Goal: Task Accomplishment & Management: Manage account settings

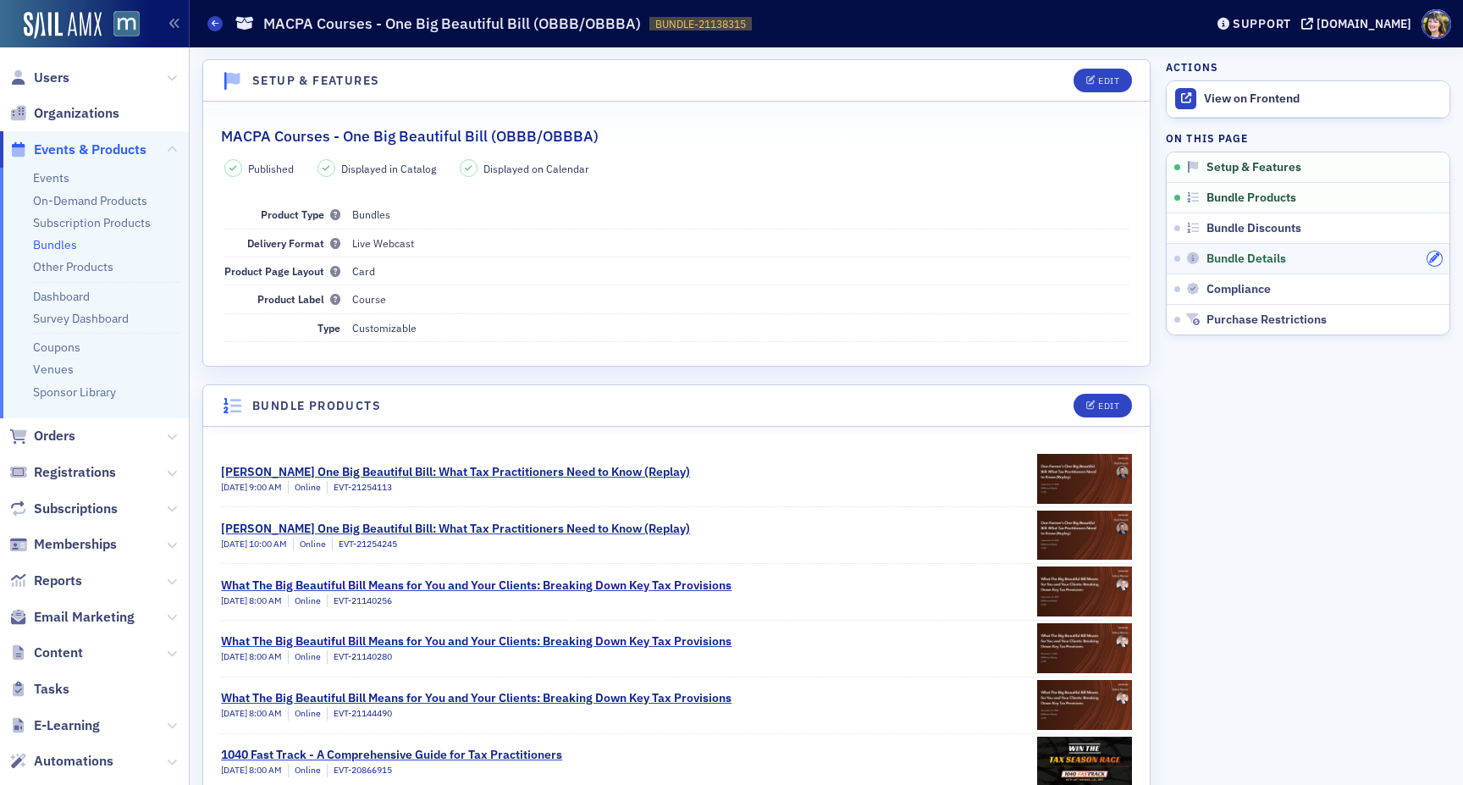
click at [1429, 254] on icon "button" at bounding box center [1434, 258] width 10 height 10
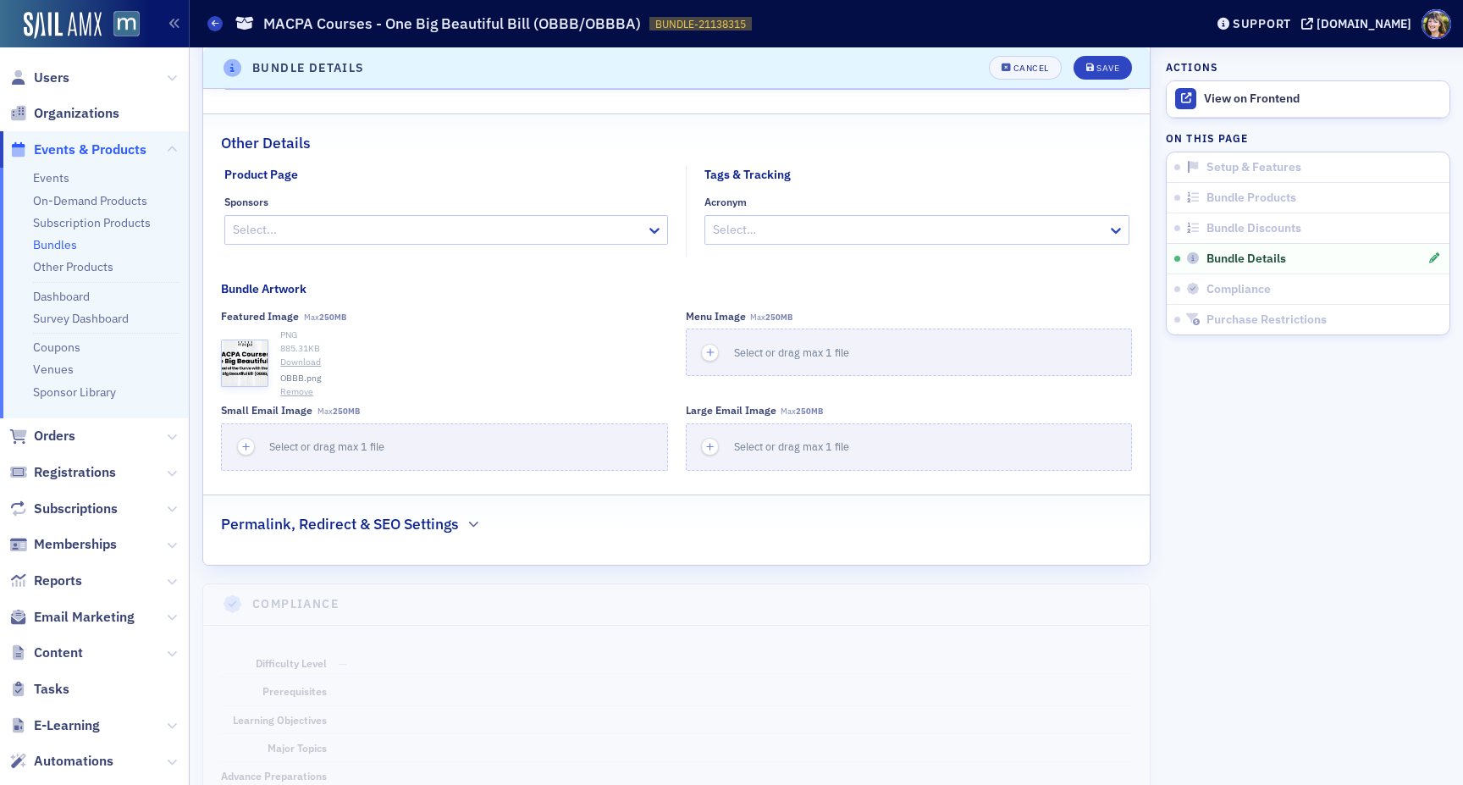
scroll to position [1819, 0]
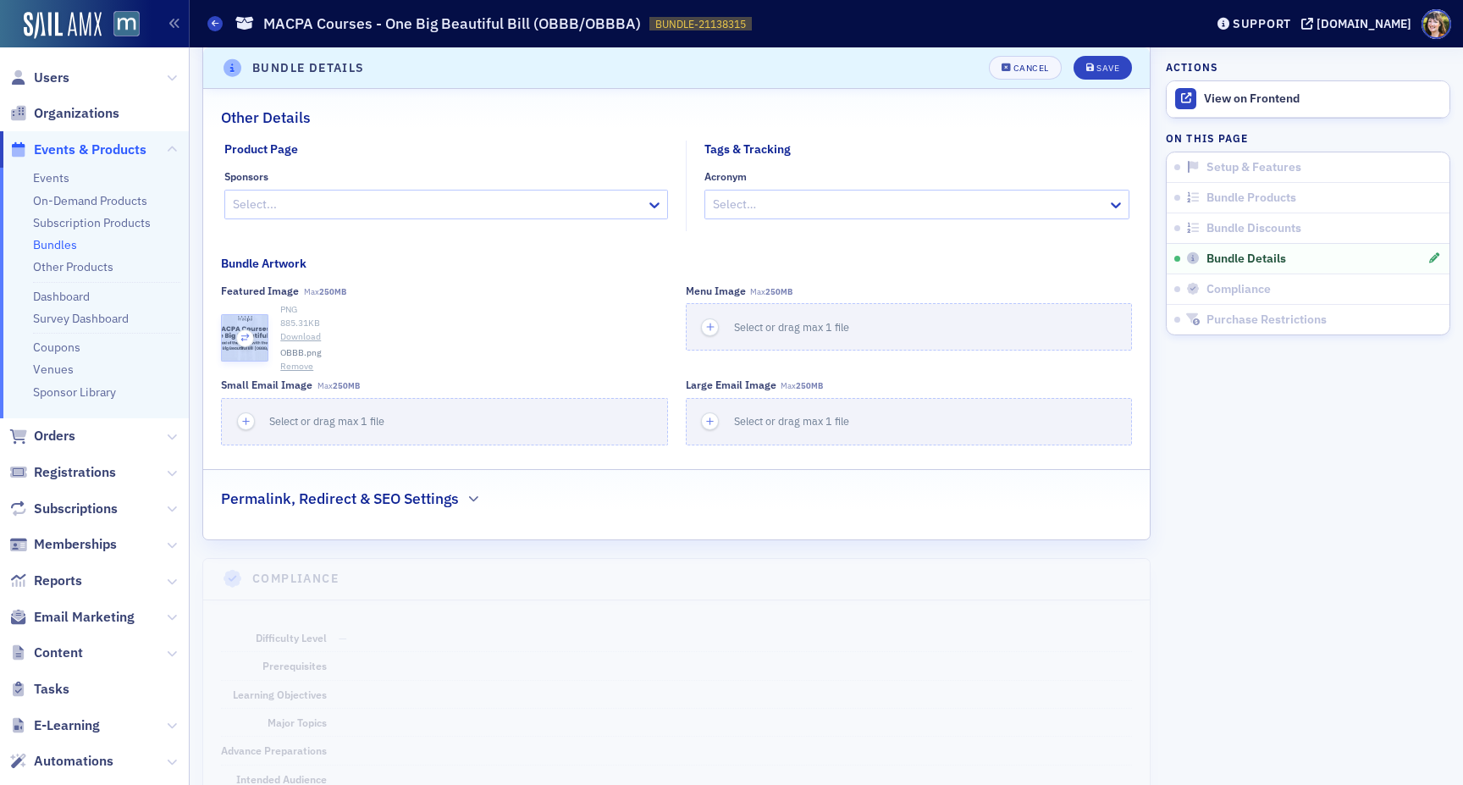
click at [246, 335] on icon "button" at bounding box center [245, 337] width 15 height 15
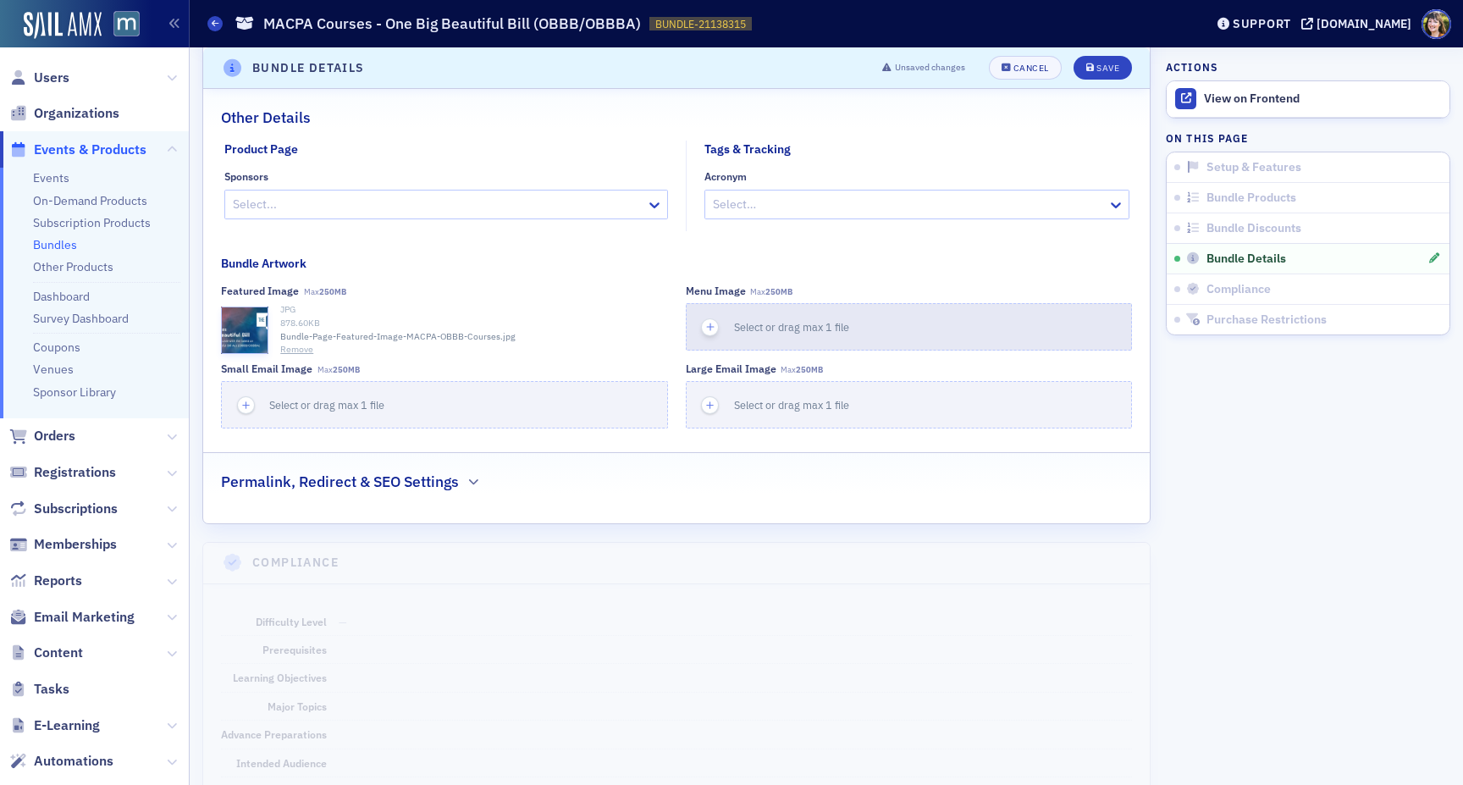
click at [709, 325] on icon "button" at bounding box center [710, 326] width 15 height 15
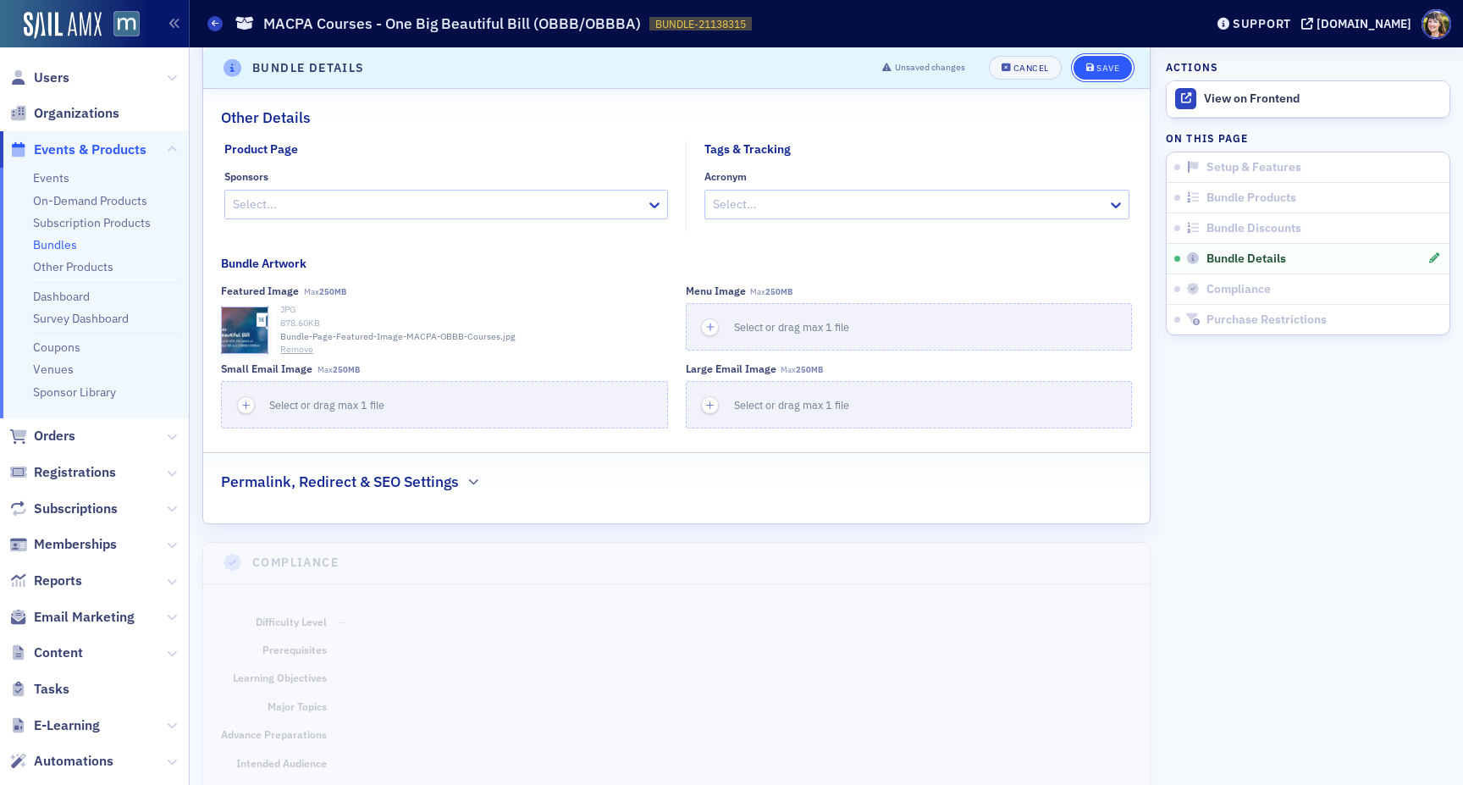
click at [1095, 73] on button "Save" at bounding box center [1102, 68] width 58 height 24
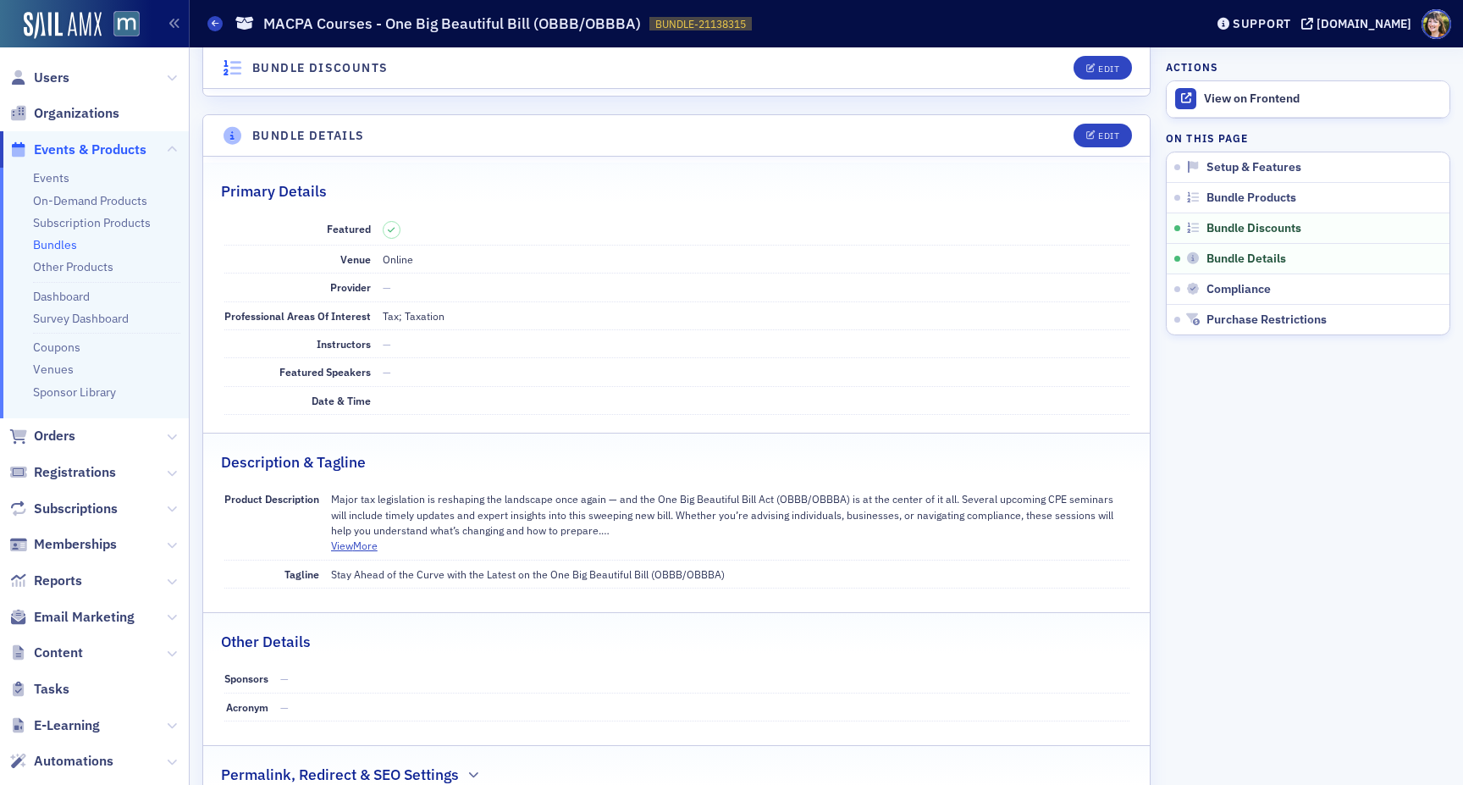
scroll to position [962, 0]
click at [1182, 97] on icon at bounding box center [1186, 98] width 10 height 10
click at [1259, 99] on div "View on Frontend" at bounding box center [1322, 98] width 237 height 15
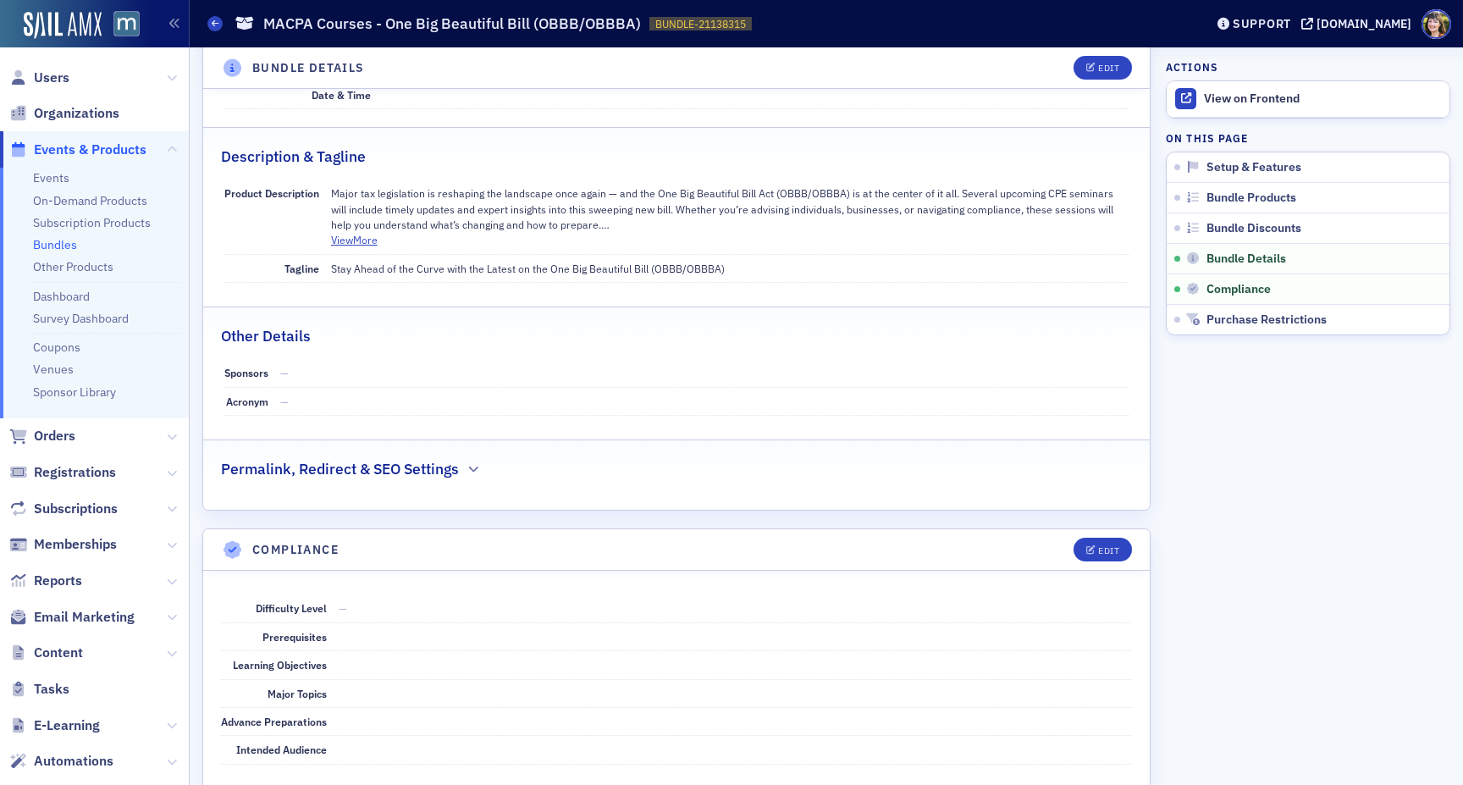
scroll to position [1486, 0]
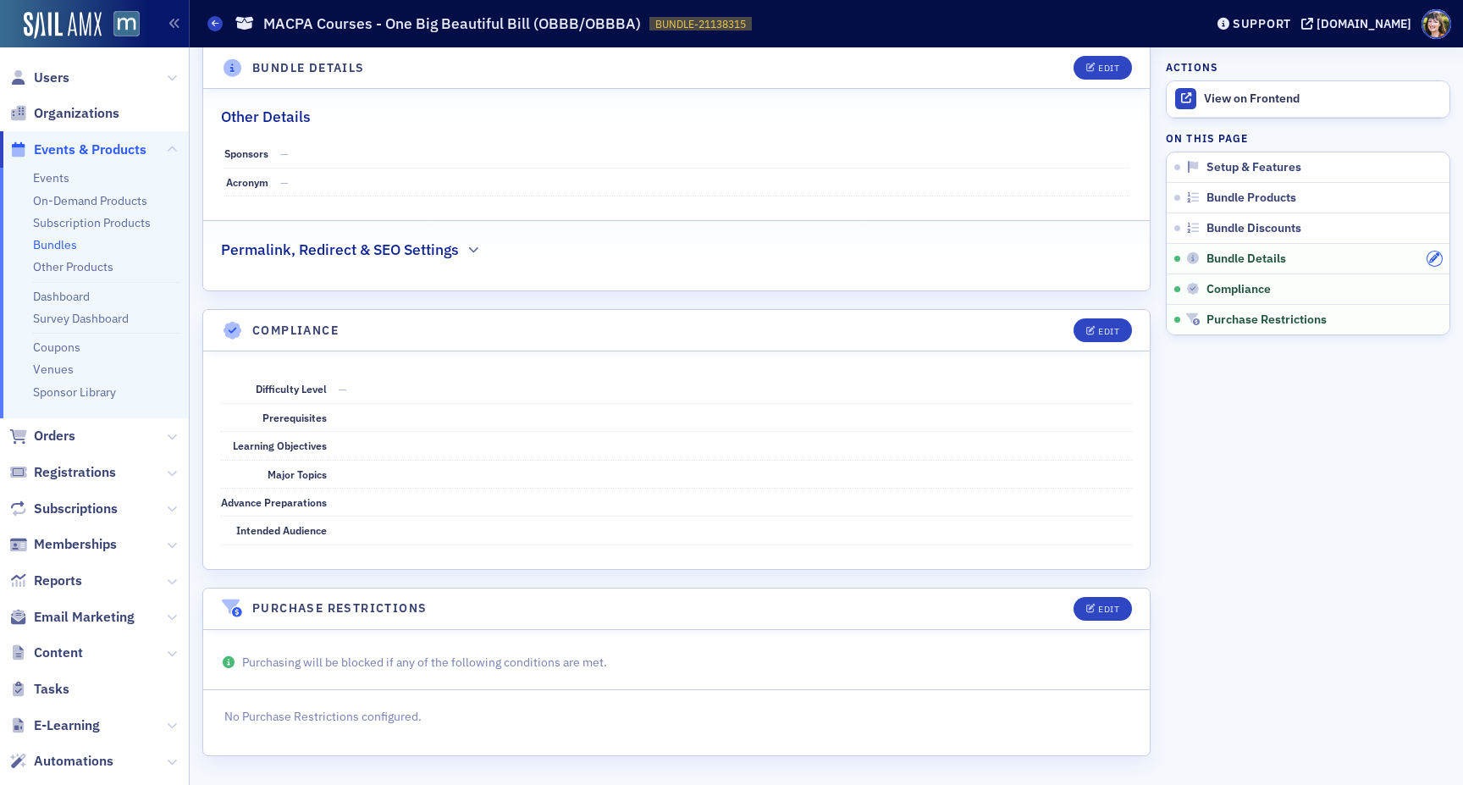
click at [1436, 255] on icon "button" at bounding box center [1434, 258] width 10 height 10
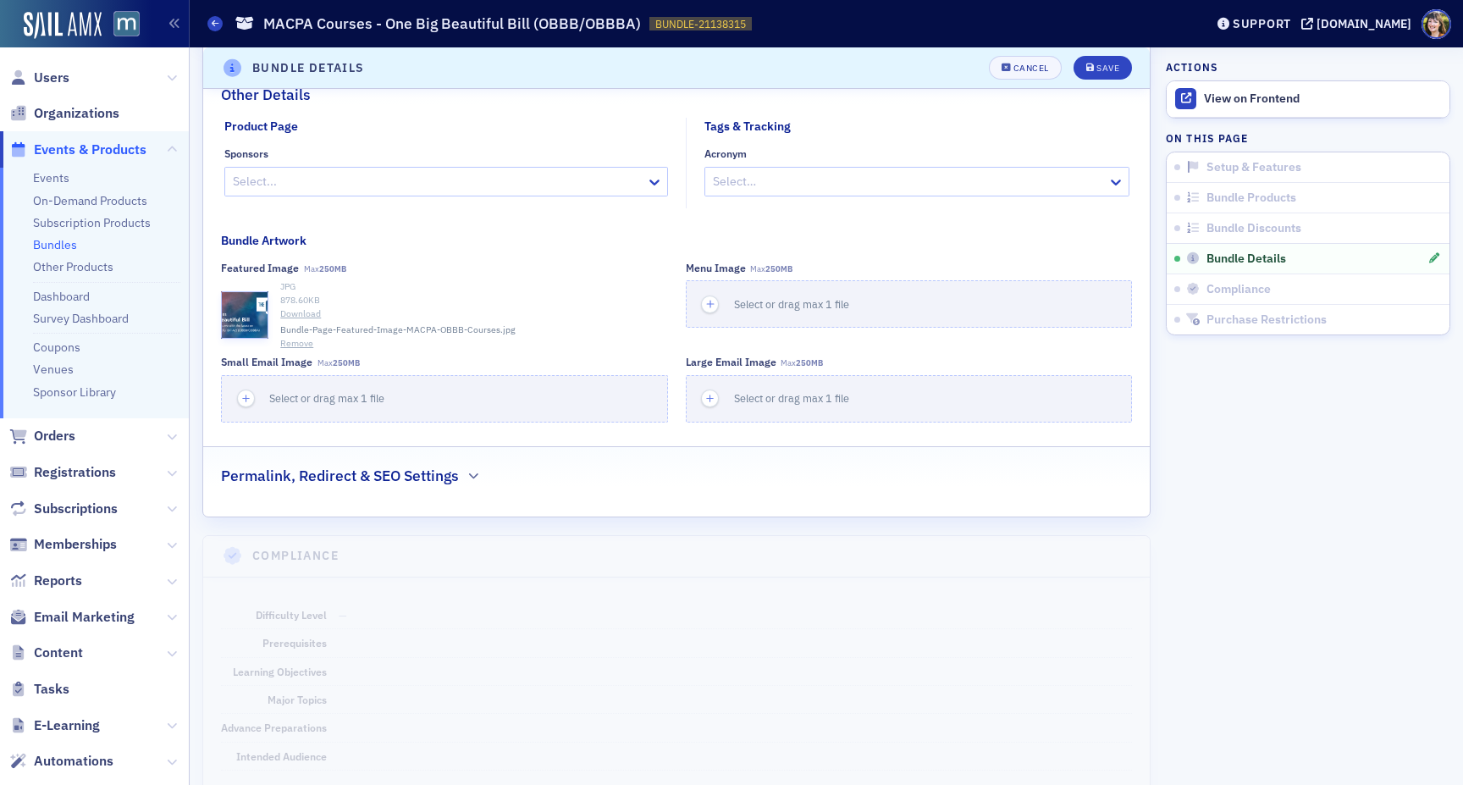
scroll to position [1784, 0]
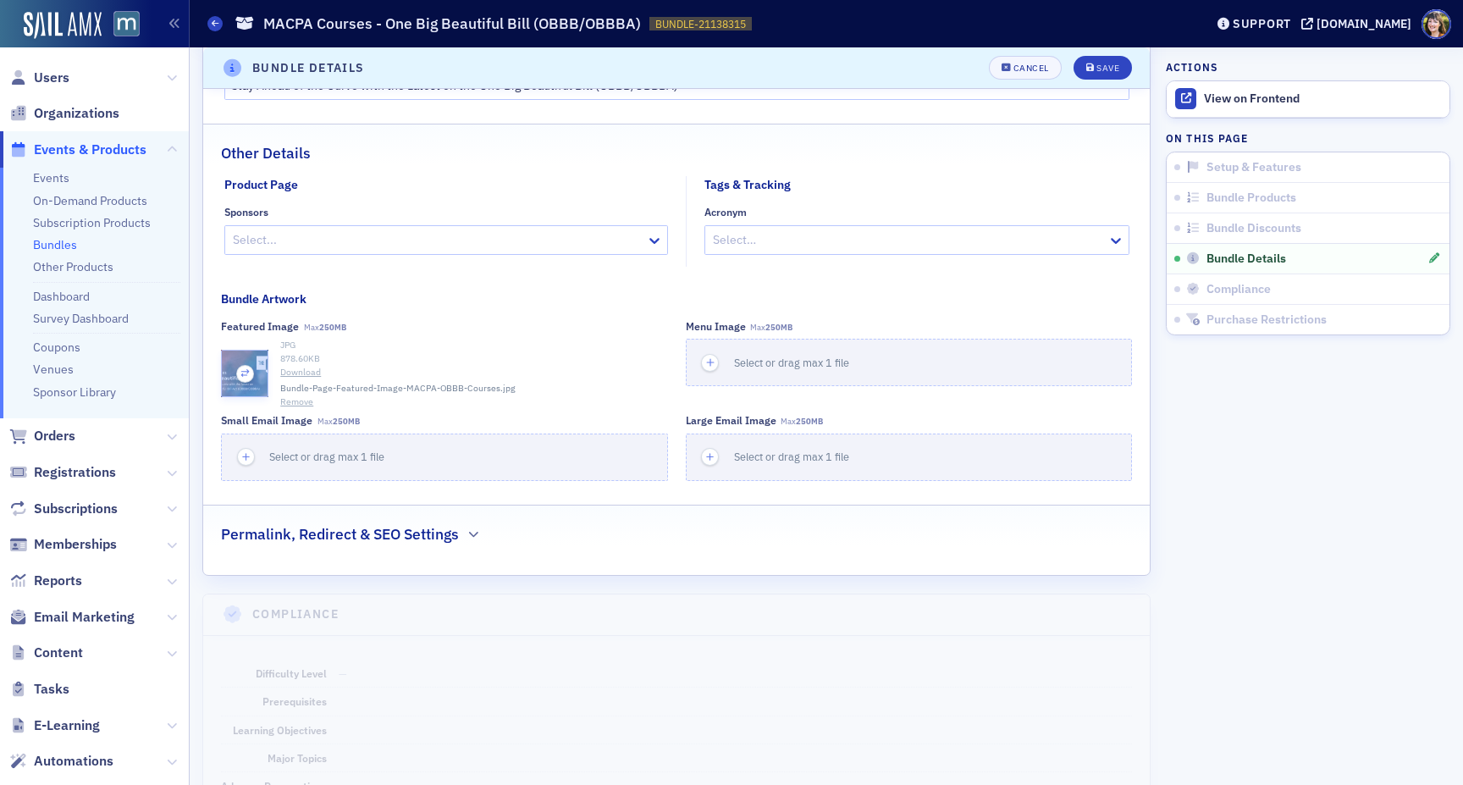
click at [240, 373] on icon "button" at bounding box center [245, 373] width 15 height 15
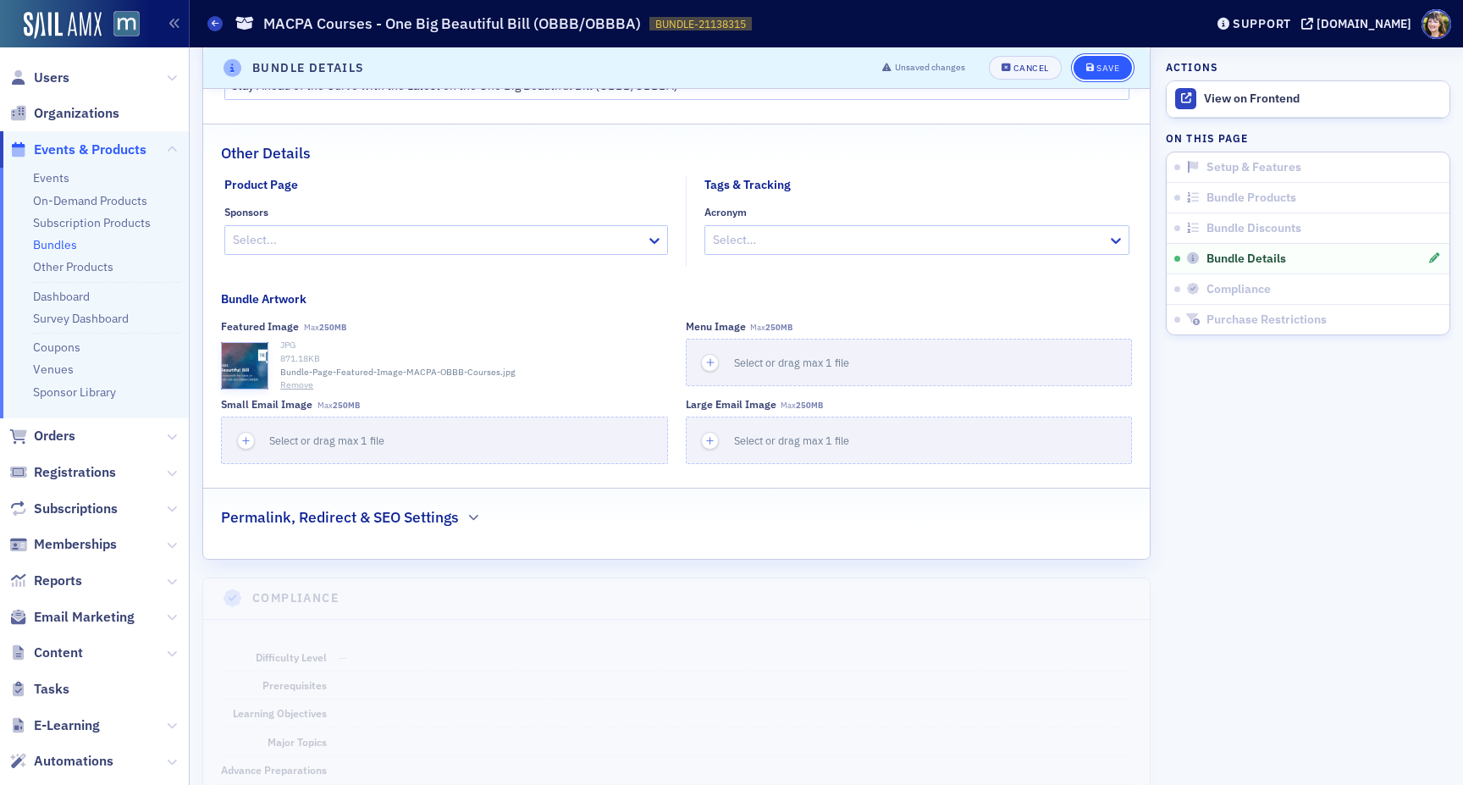
click at [1106, 65] on div "Save" at bounding box center [1107, 67] width 23 height 9
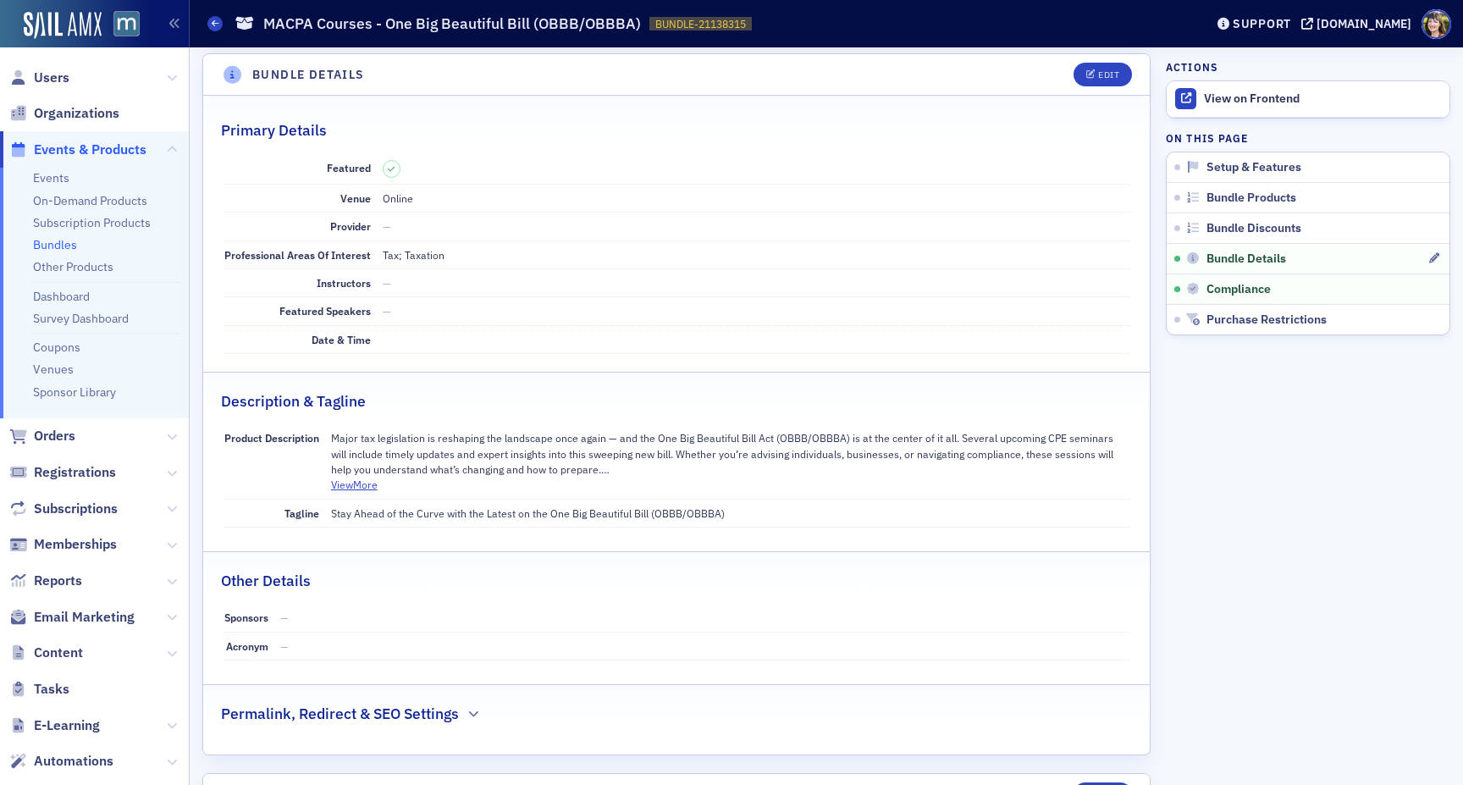
scroll to position [1020, 0]
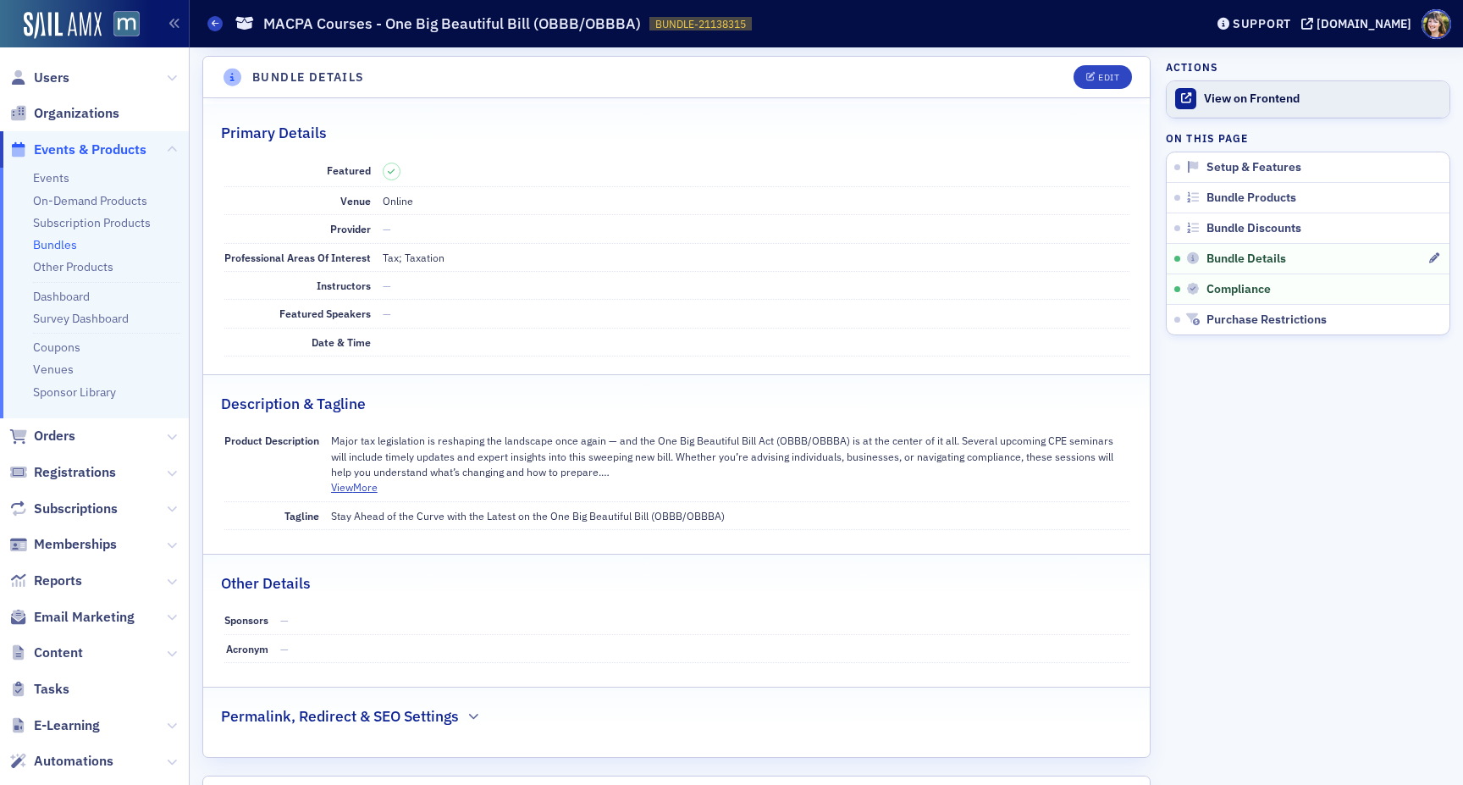
click at [1244, 110] on link "View on Frontend" at bounding box center [1307, 99] width 283 height 36
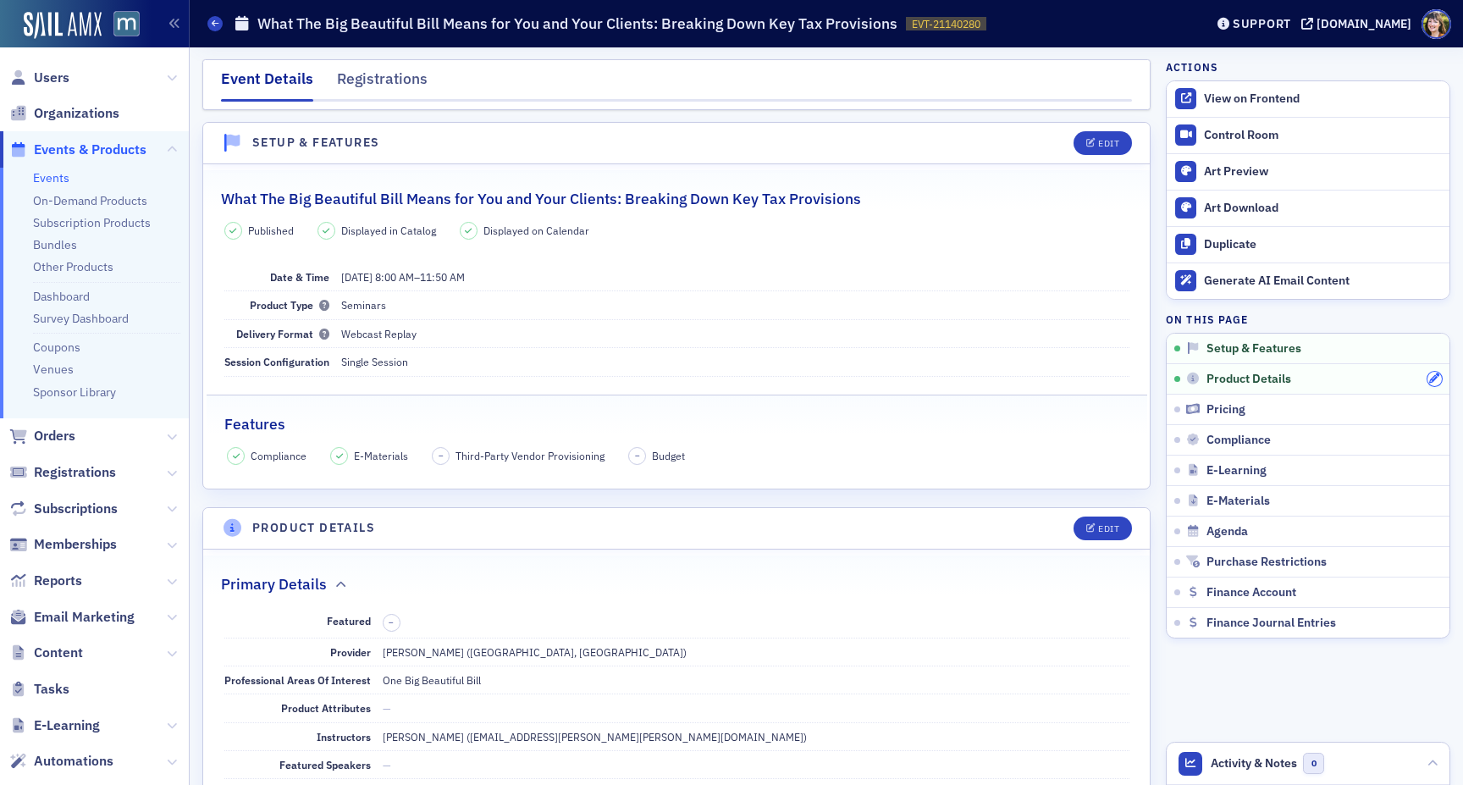
click at [1435, 378] on icon "button" at bounding box center [1434, 378] width 10 height 10
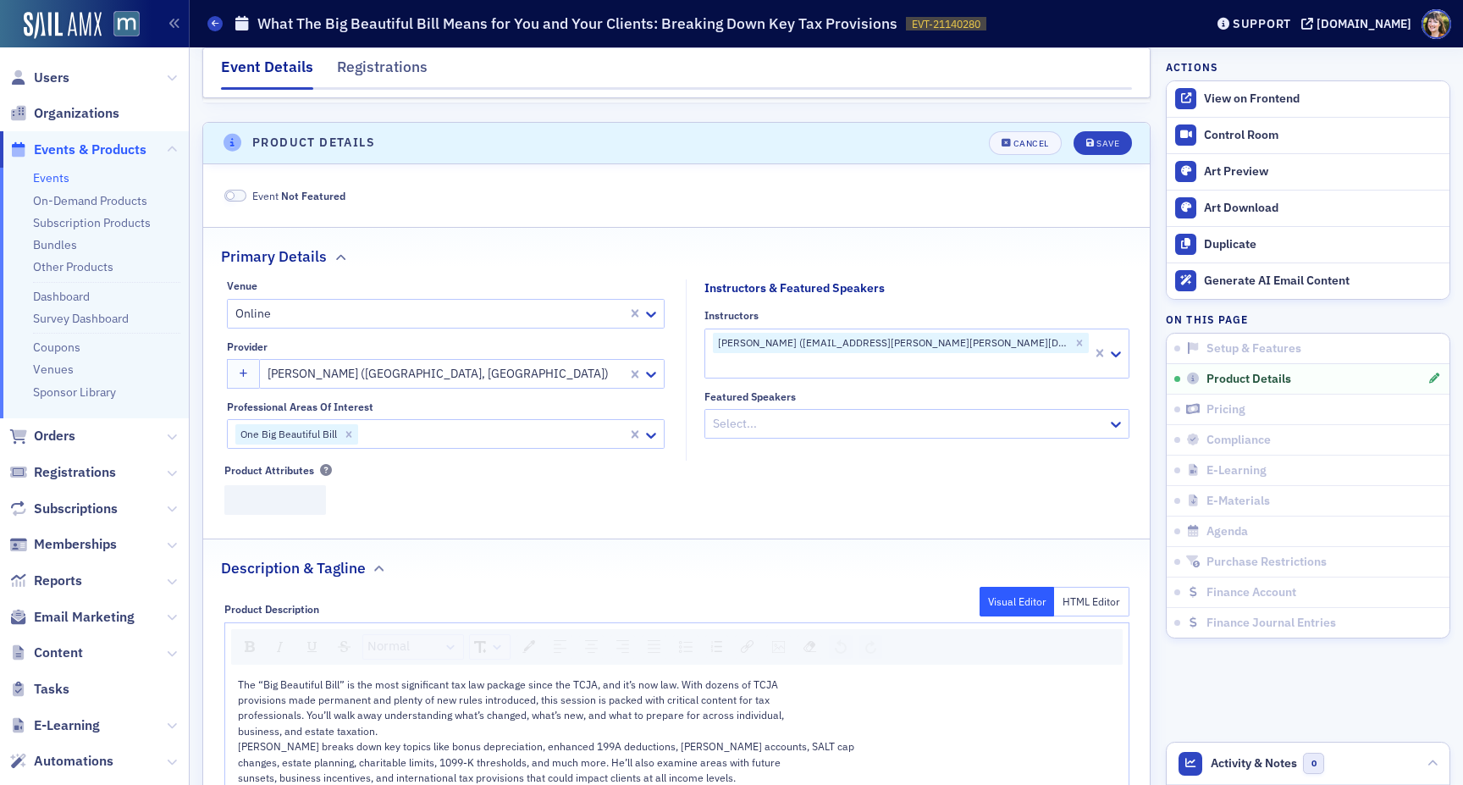
scroll to position [409, 0]
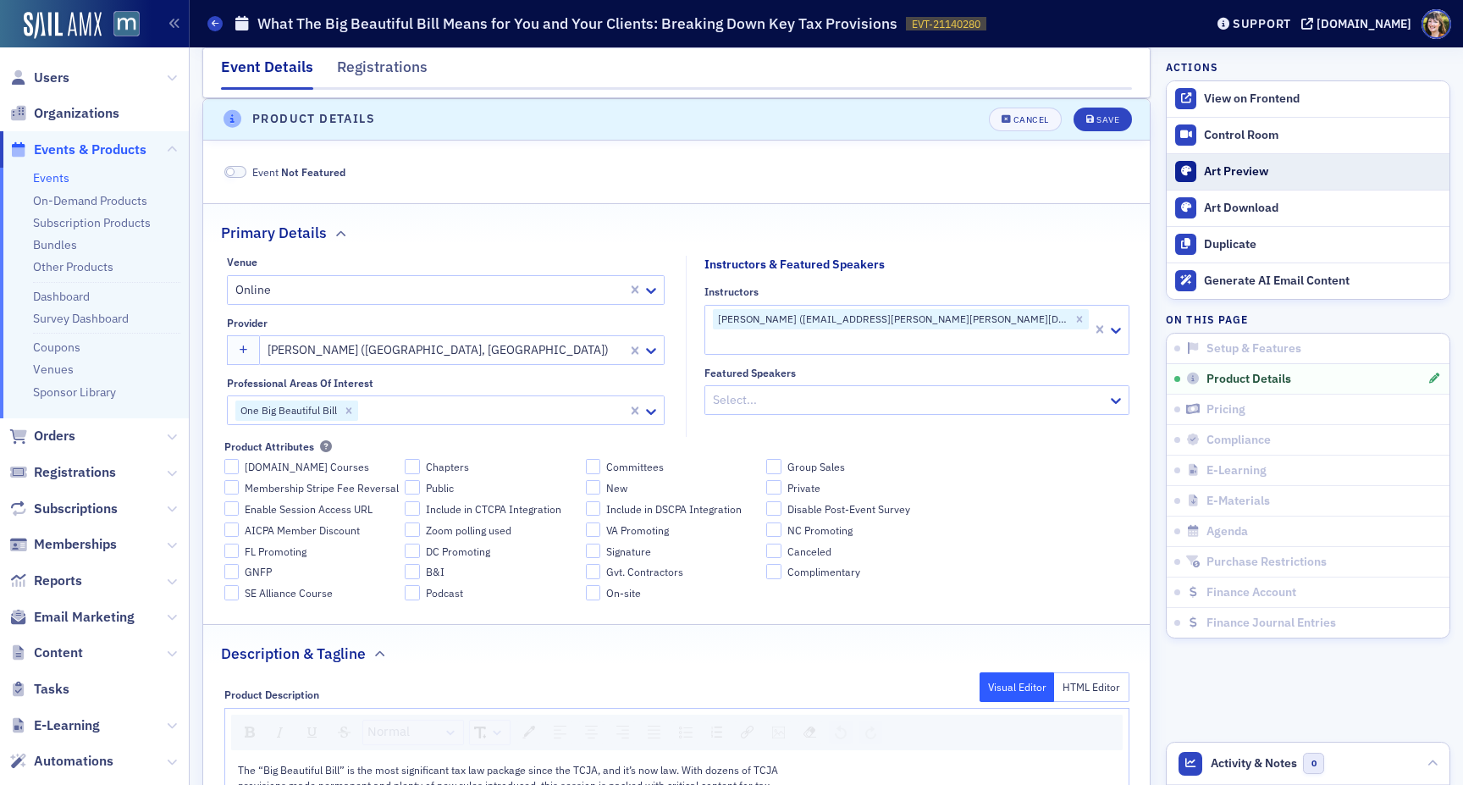
click at [1263, 185] on link "Art Preview" at bounding box center [1307, 171] width 283 height 36
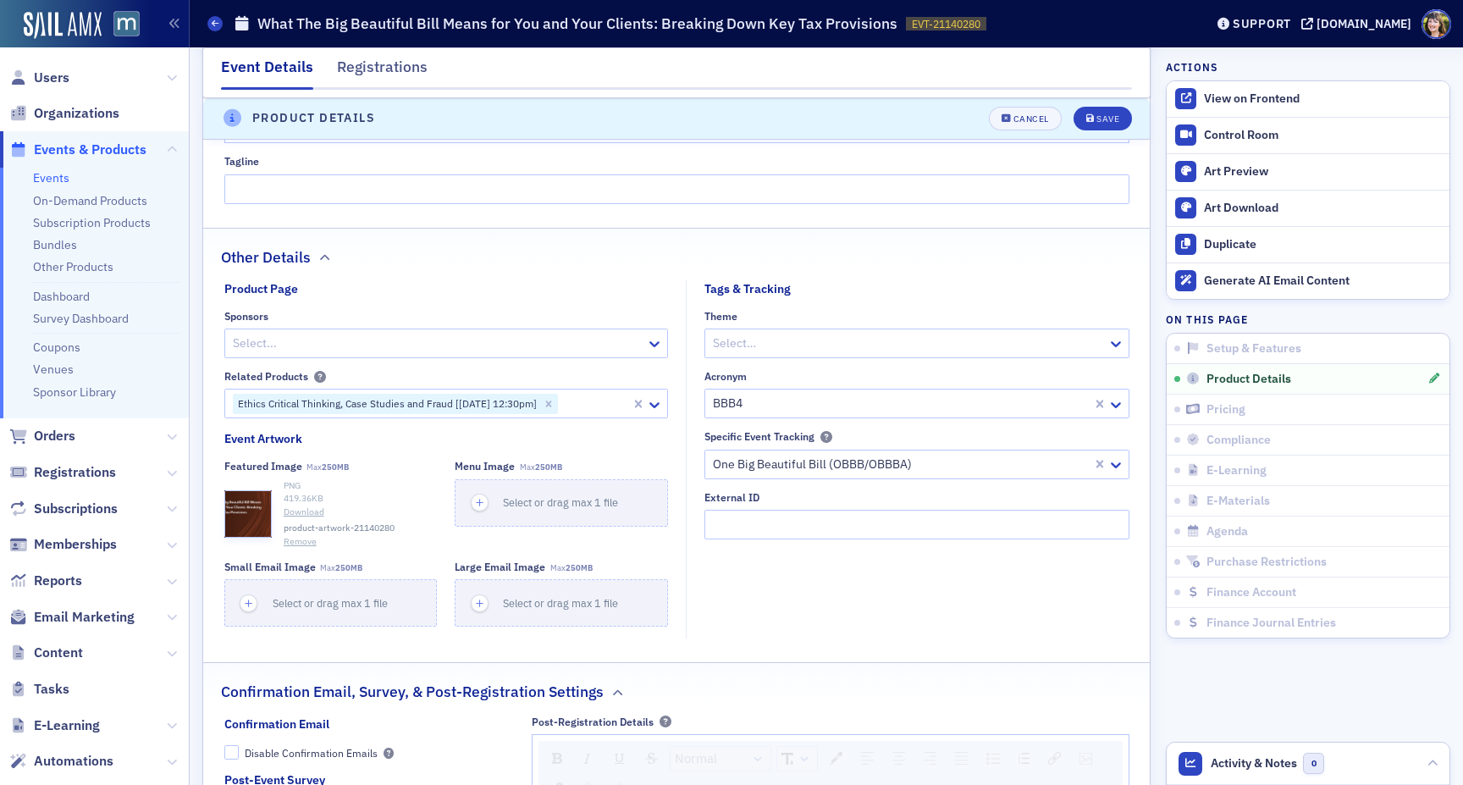
scroll to position [1172, 0]
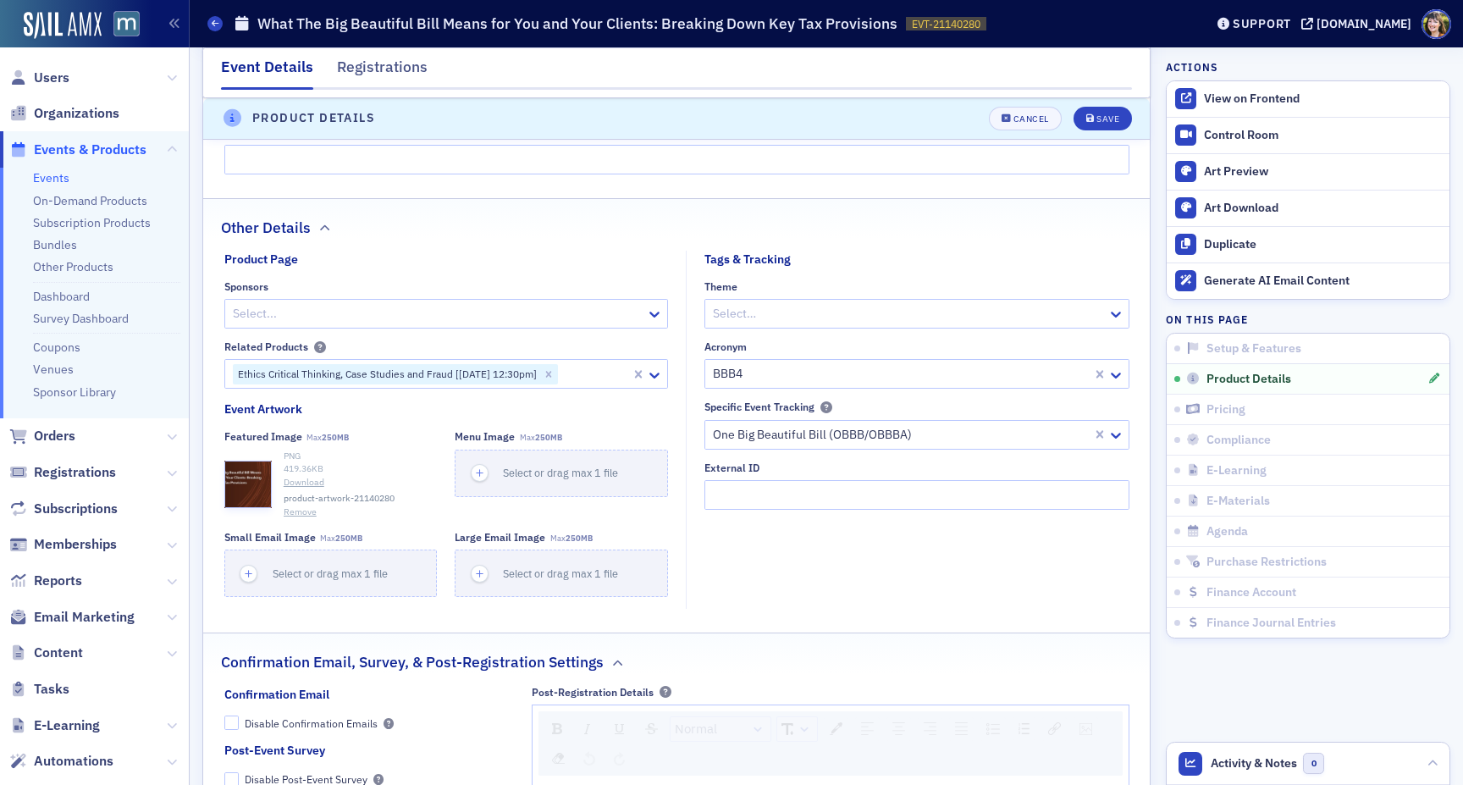
click at [379, 471] on div "419.36 KB" at bounding box center [361, 469] width 154 height 14
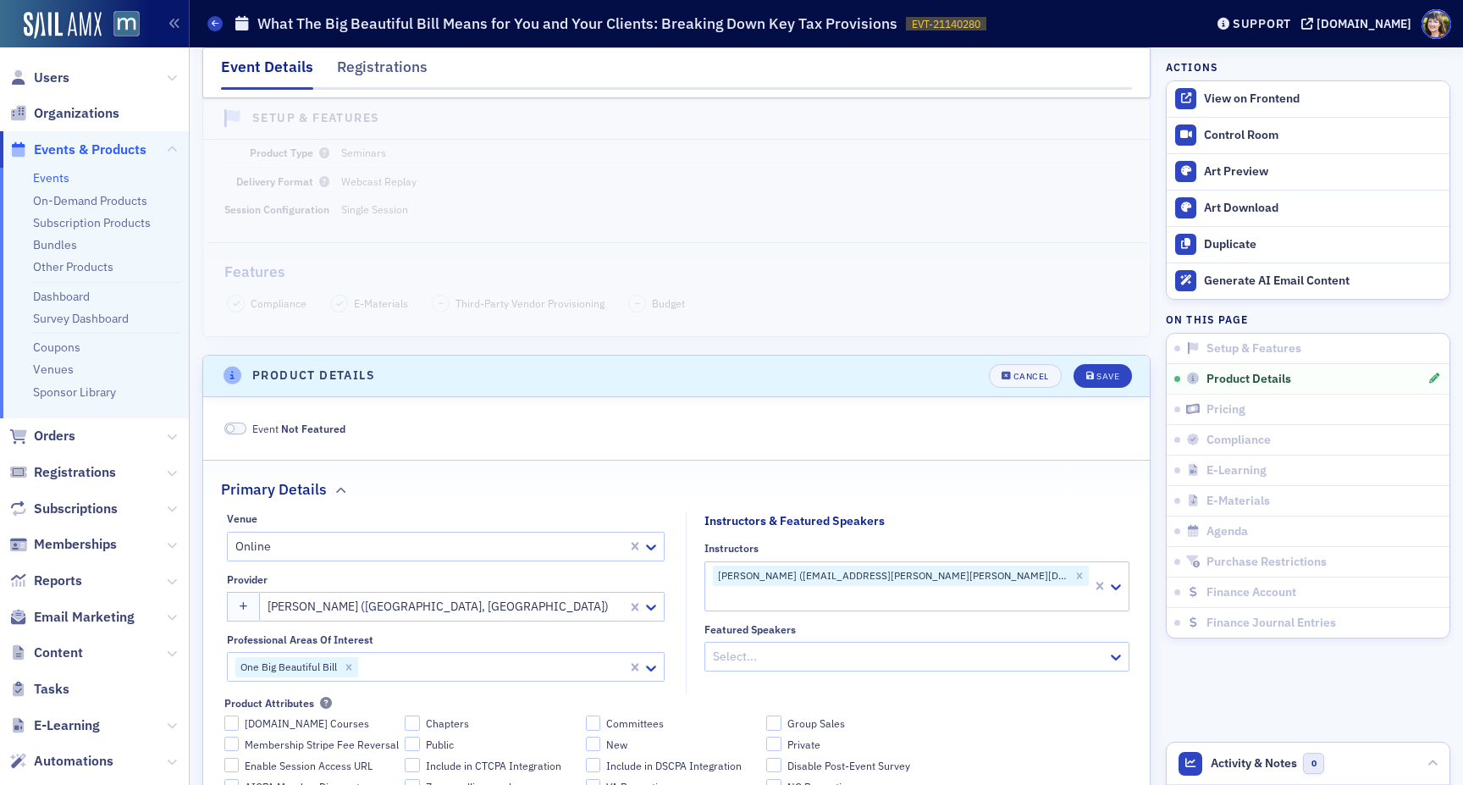
scroll to position [0, 0]
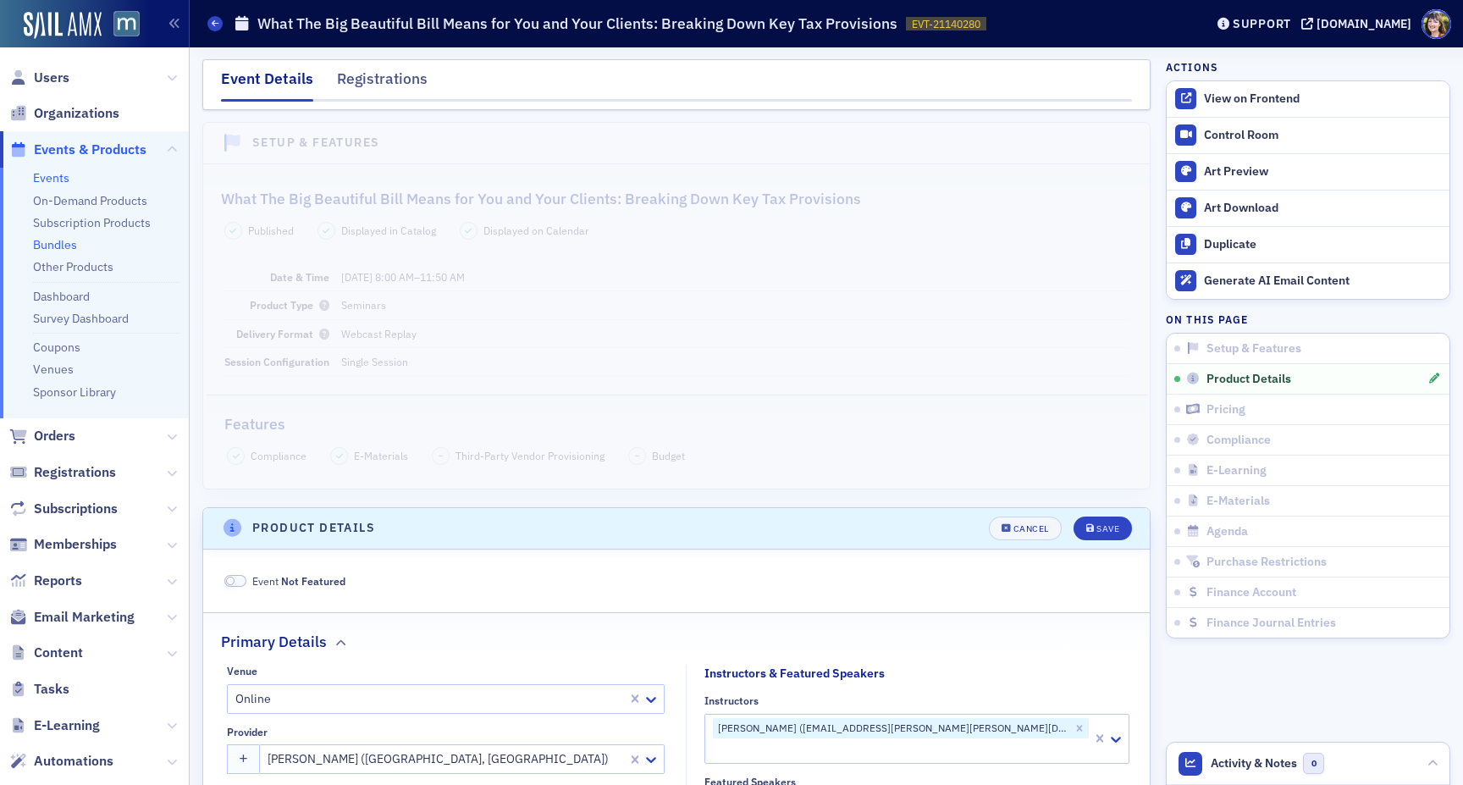
click at [61, 240] on link "Bundles" at bounding box center [55, 244] width 44 height 15
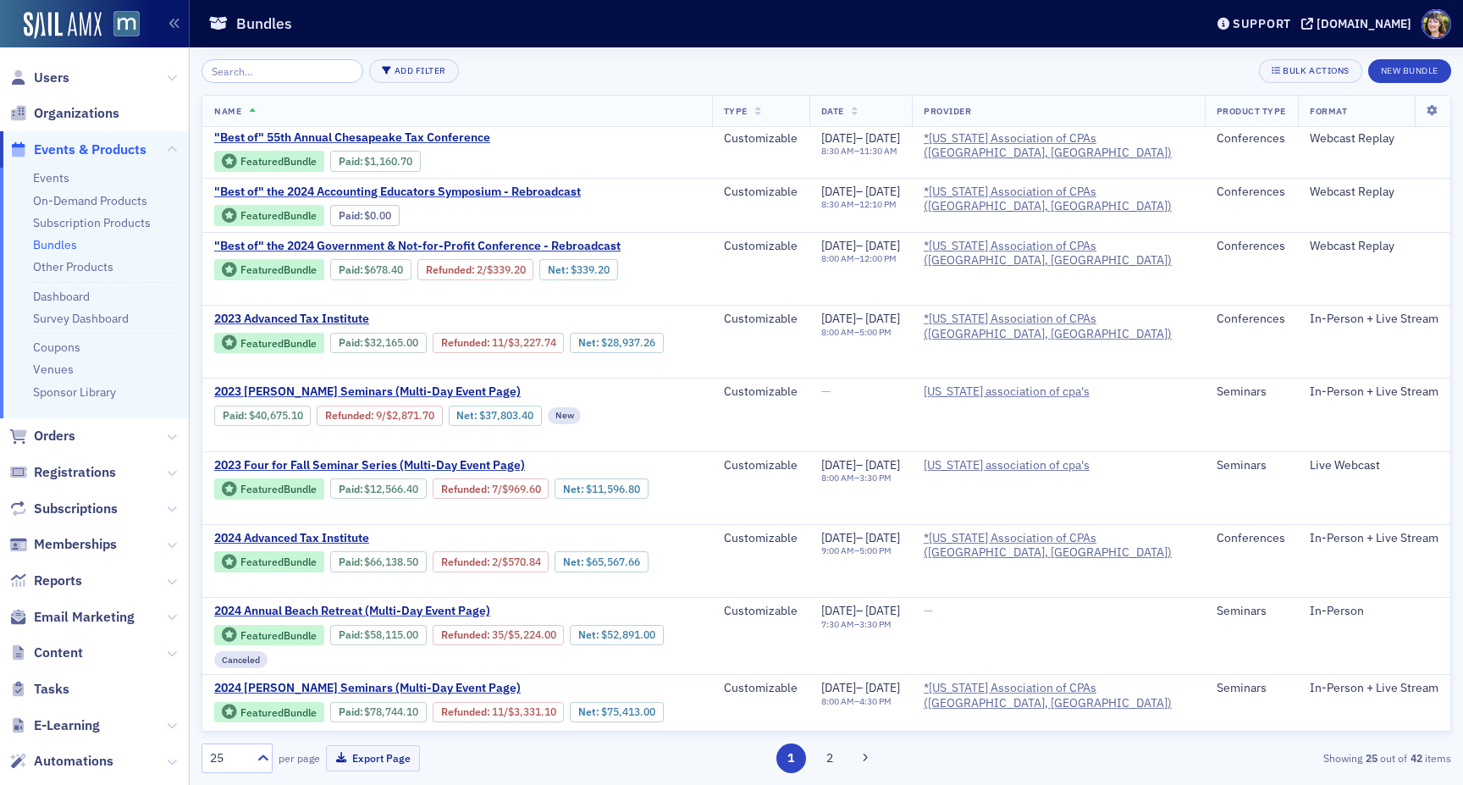
scroll to position [175, 0]
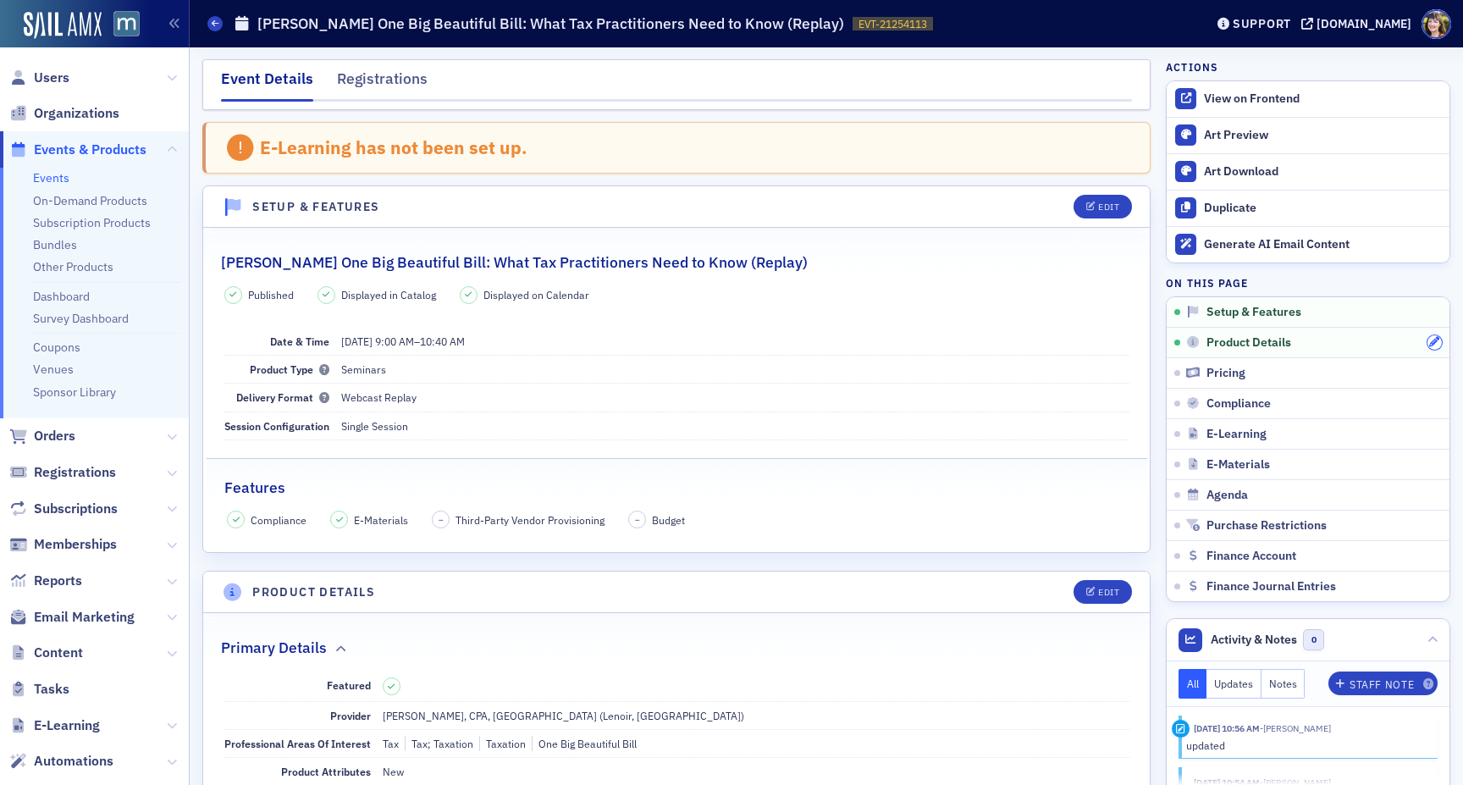
click at [597, 340] on icon "button" at bounding box center [1434, 342] width 10 height 10
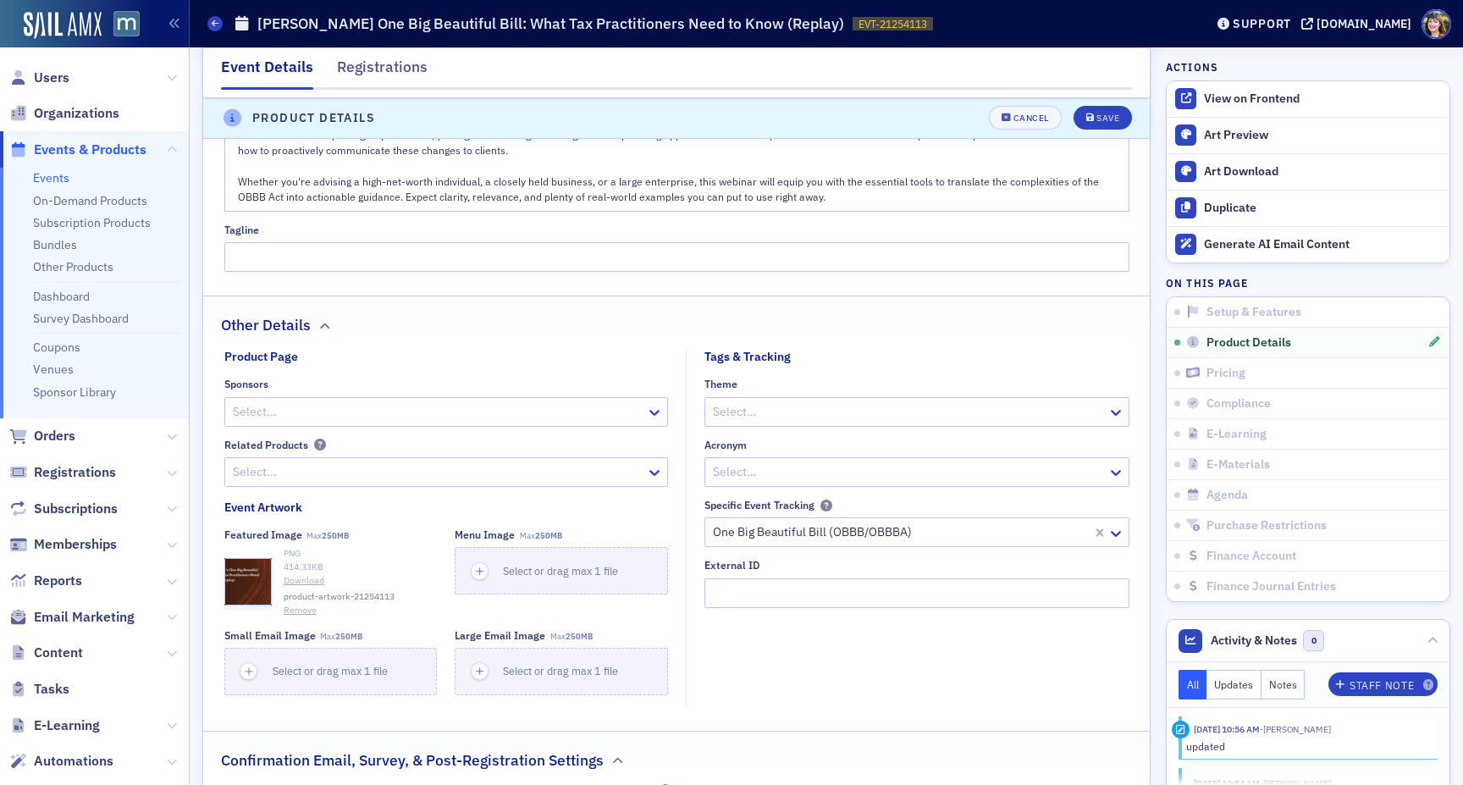
scroll to position [1192, 0]
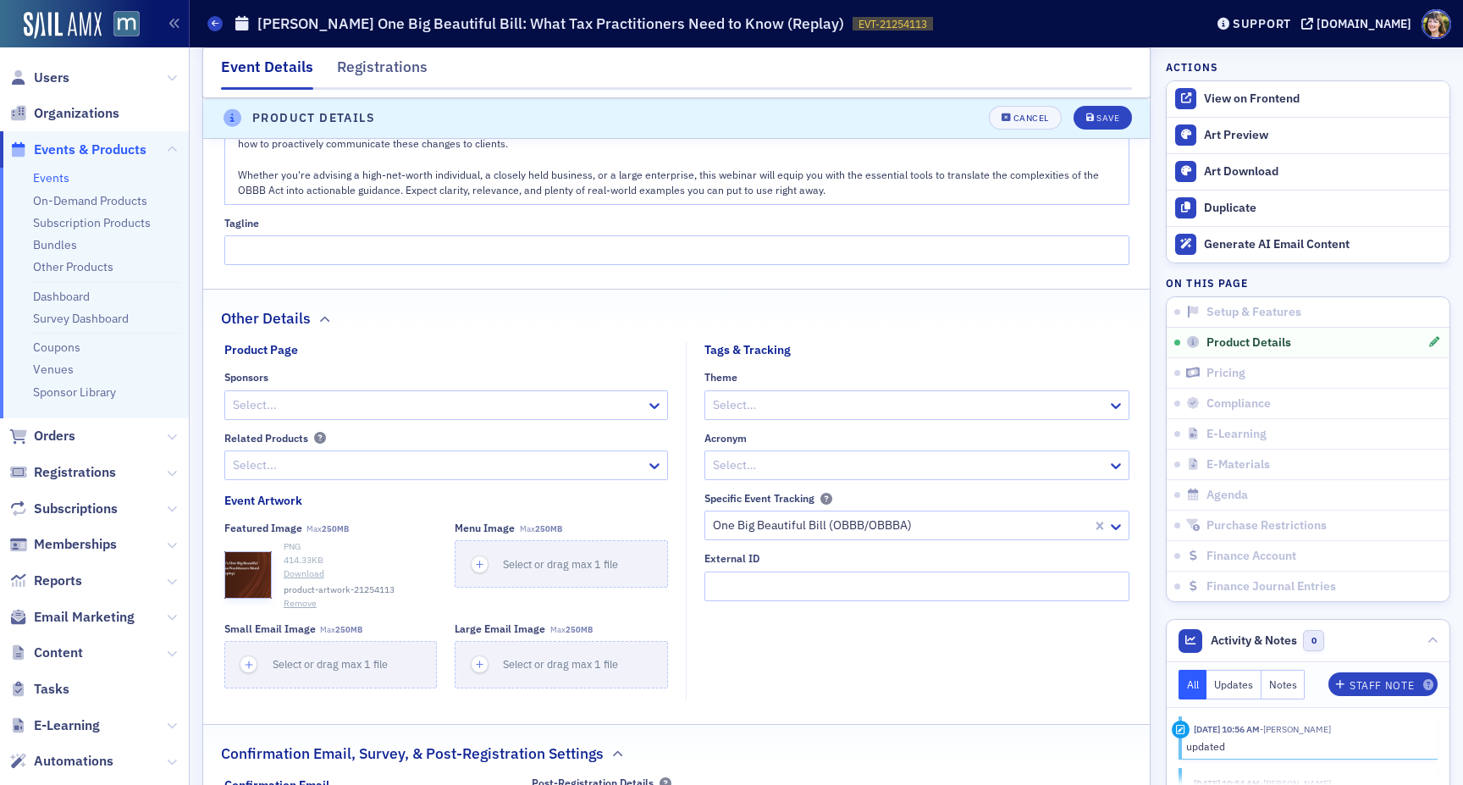
click at [341, 526] on span "250MB" at bounding box center [335, 528] width 27 height 11
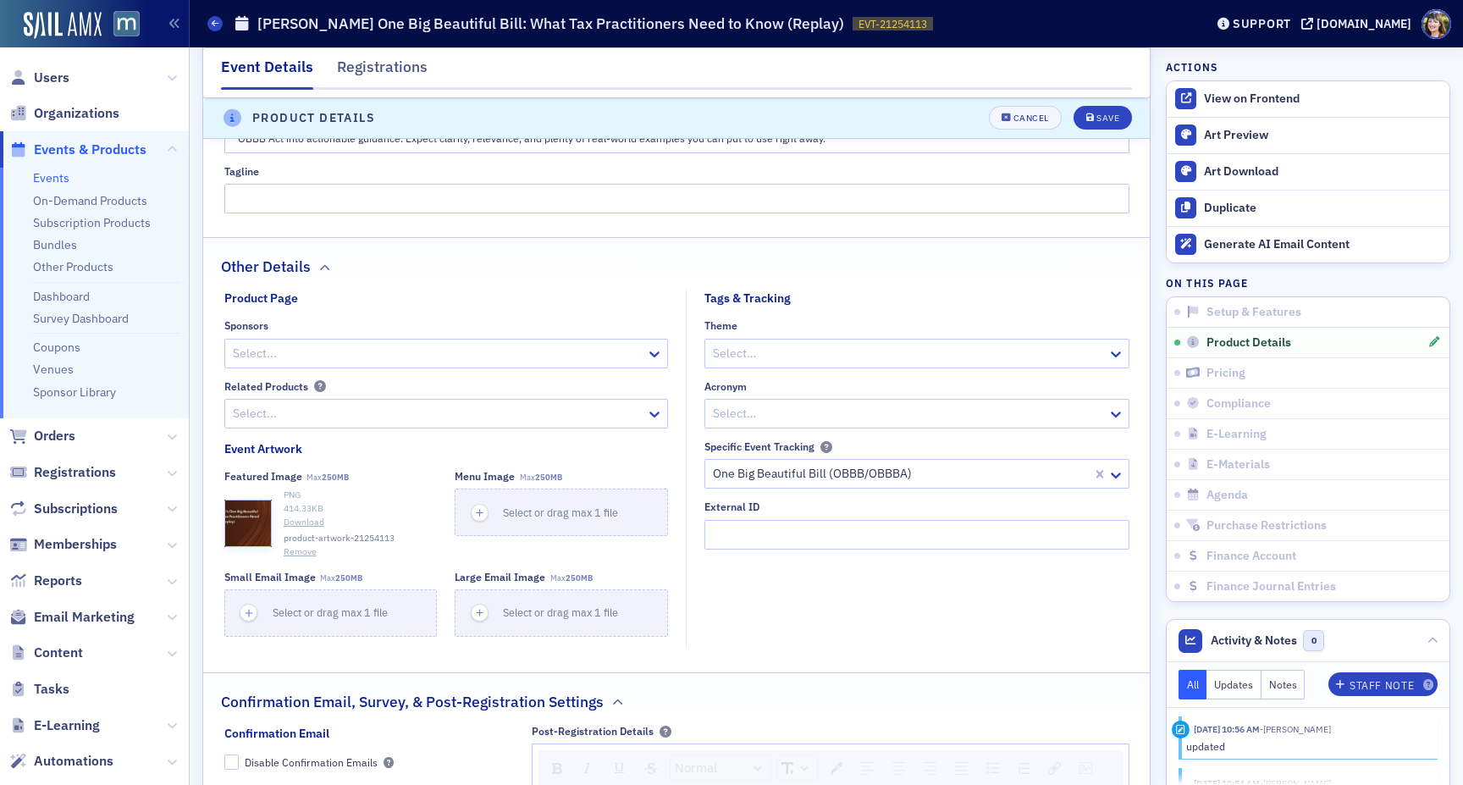
scroll to position [1245, 0]
click at [374, 536] on span "product-artwork-21254113" at bounding box center [339, 537] width 111 height 14
copy span "product-artwork-21254113"
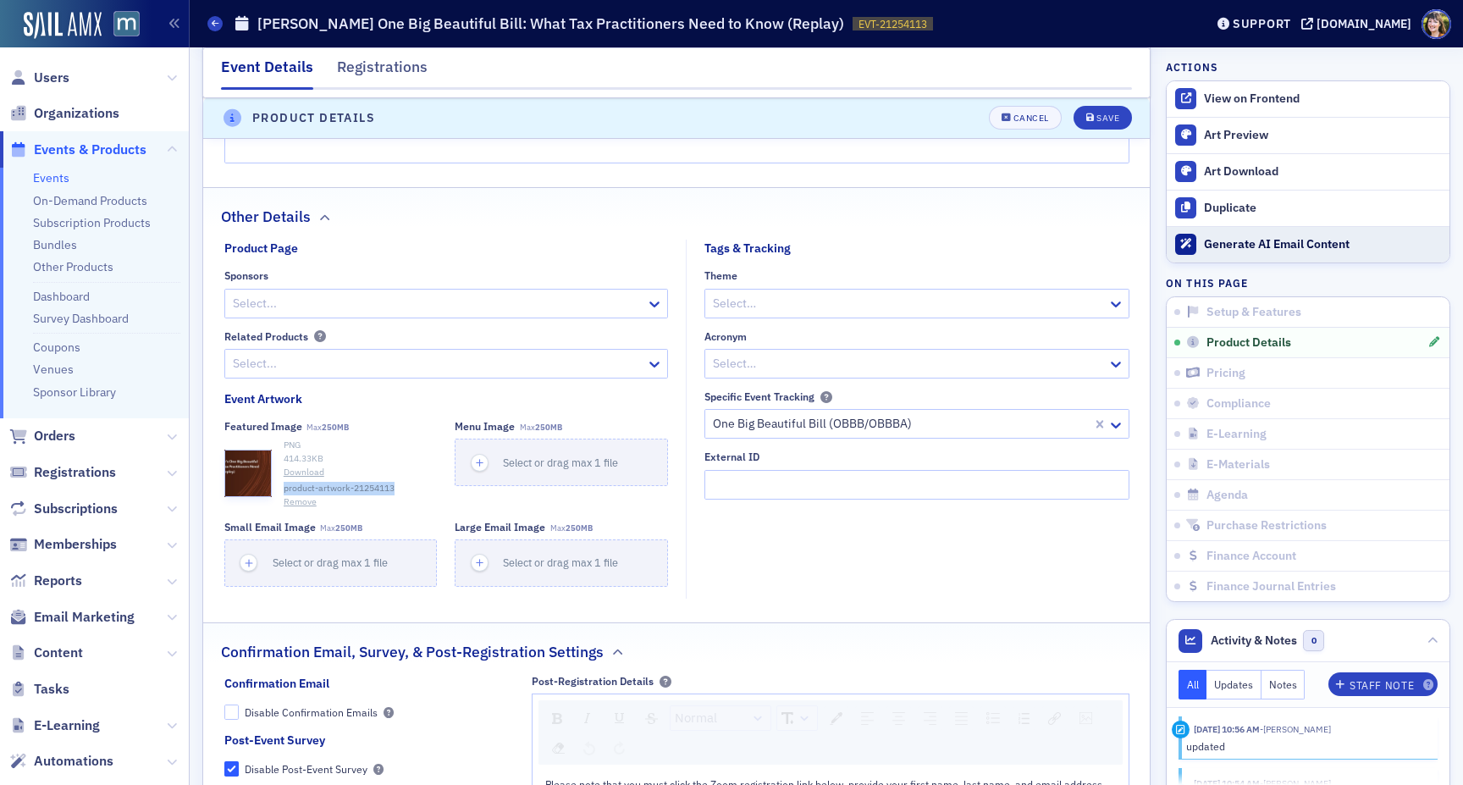
scroll to position [1299, 0]
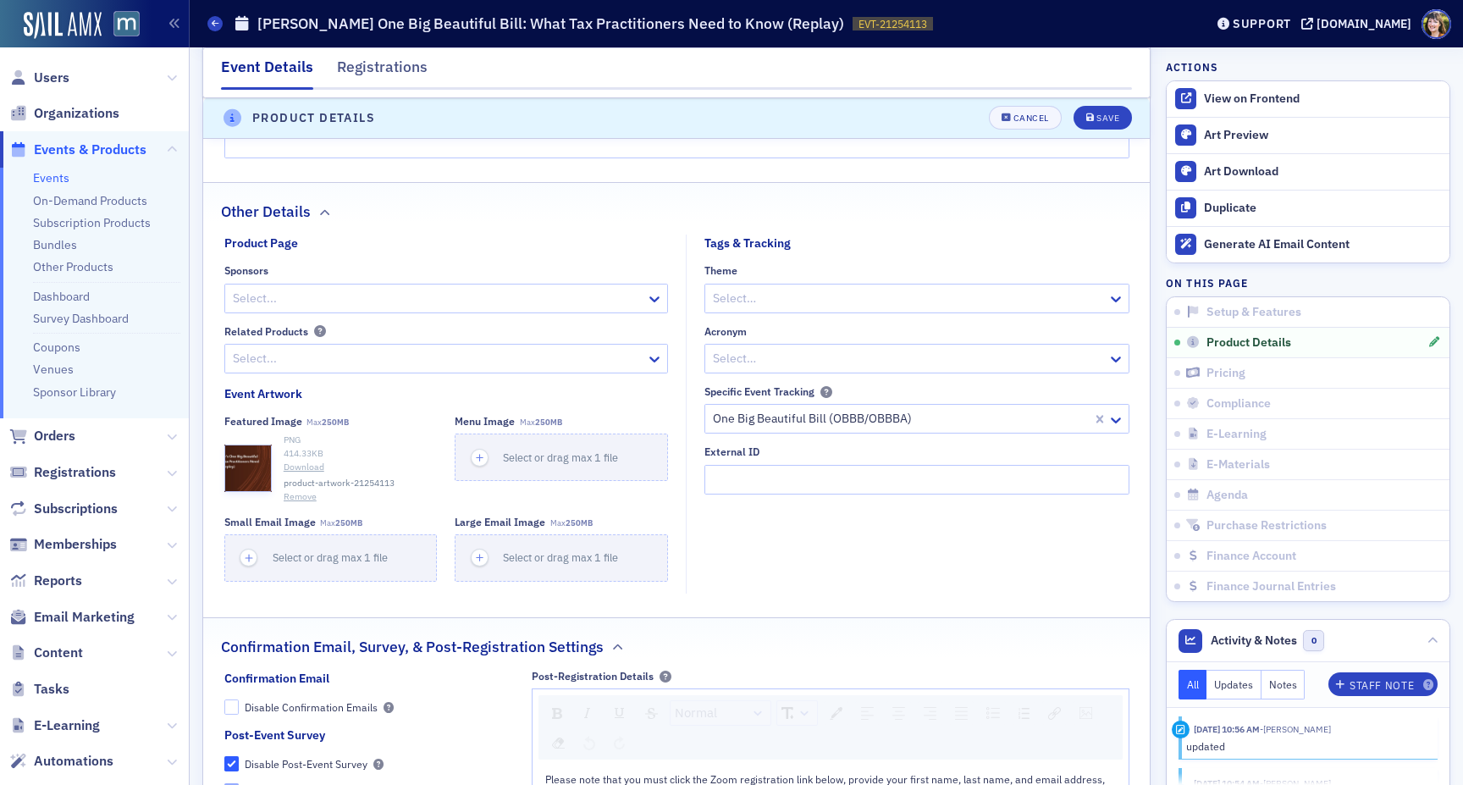
click at [394, 436] on div "PNG" at bounding box center [361, 440] width 154 height 14
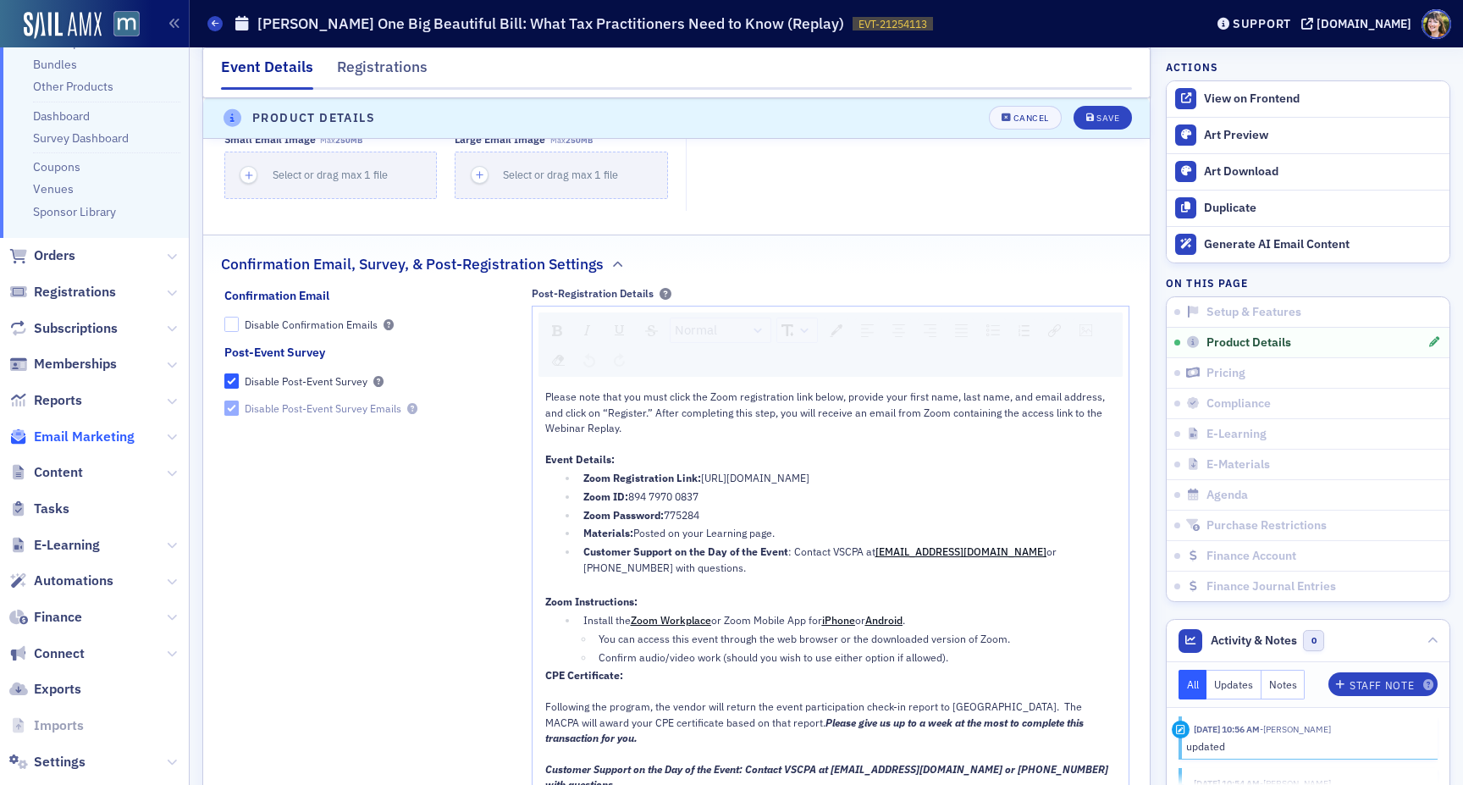
scroll to position [211, 0]
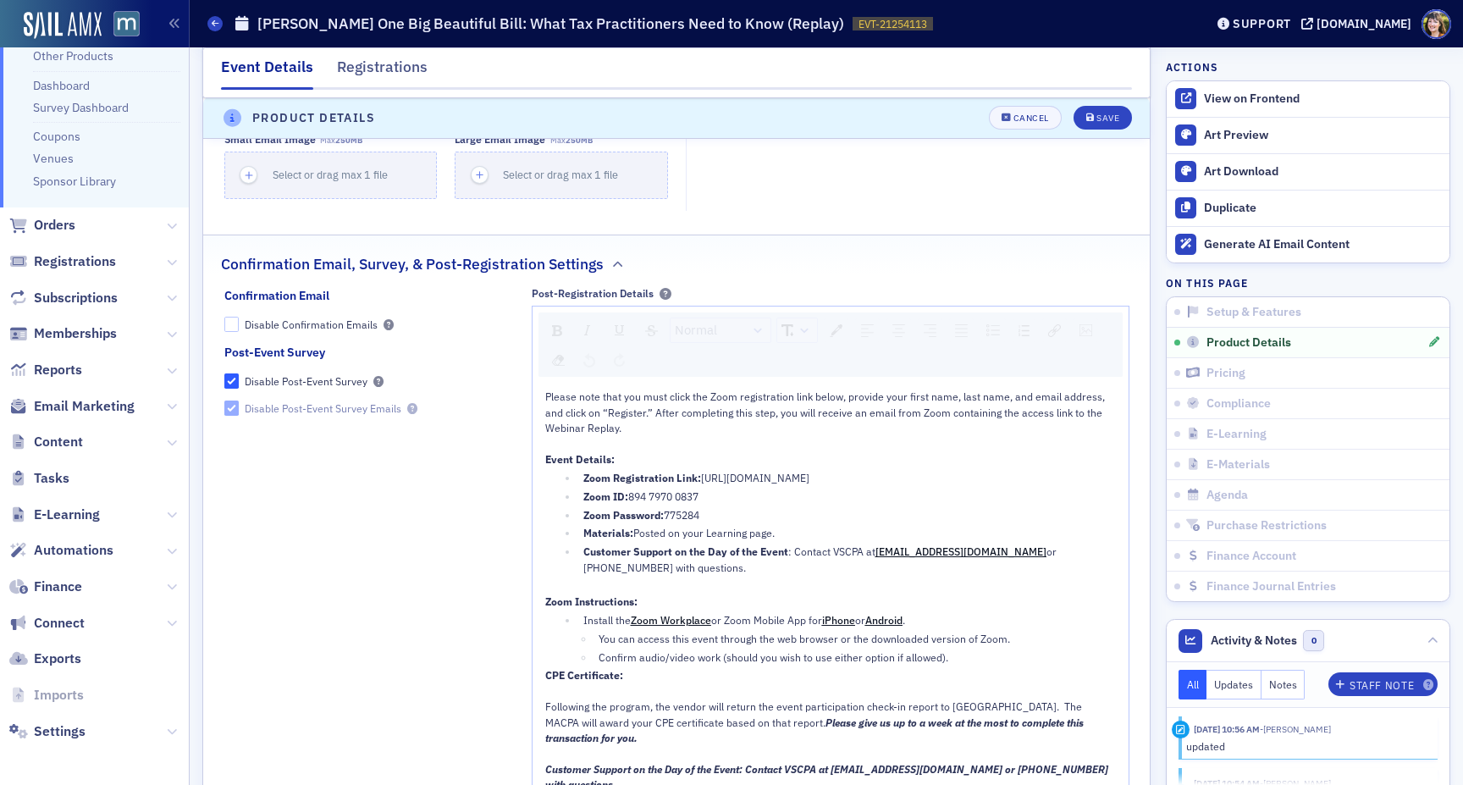
click at [63, 720] on span "Settings" at bounding box center [94, 731] width 189 height 36
click at [61, 731] on span "Settings" at bounding box center [60, 731] width 52 height 19
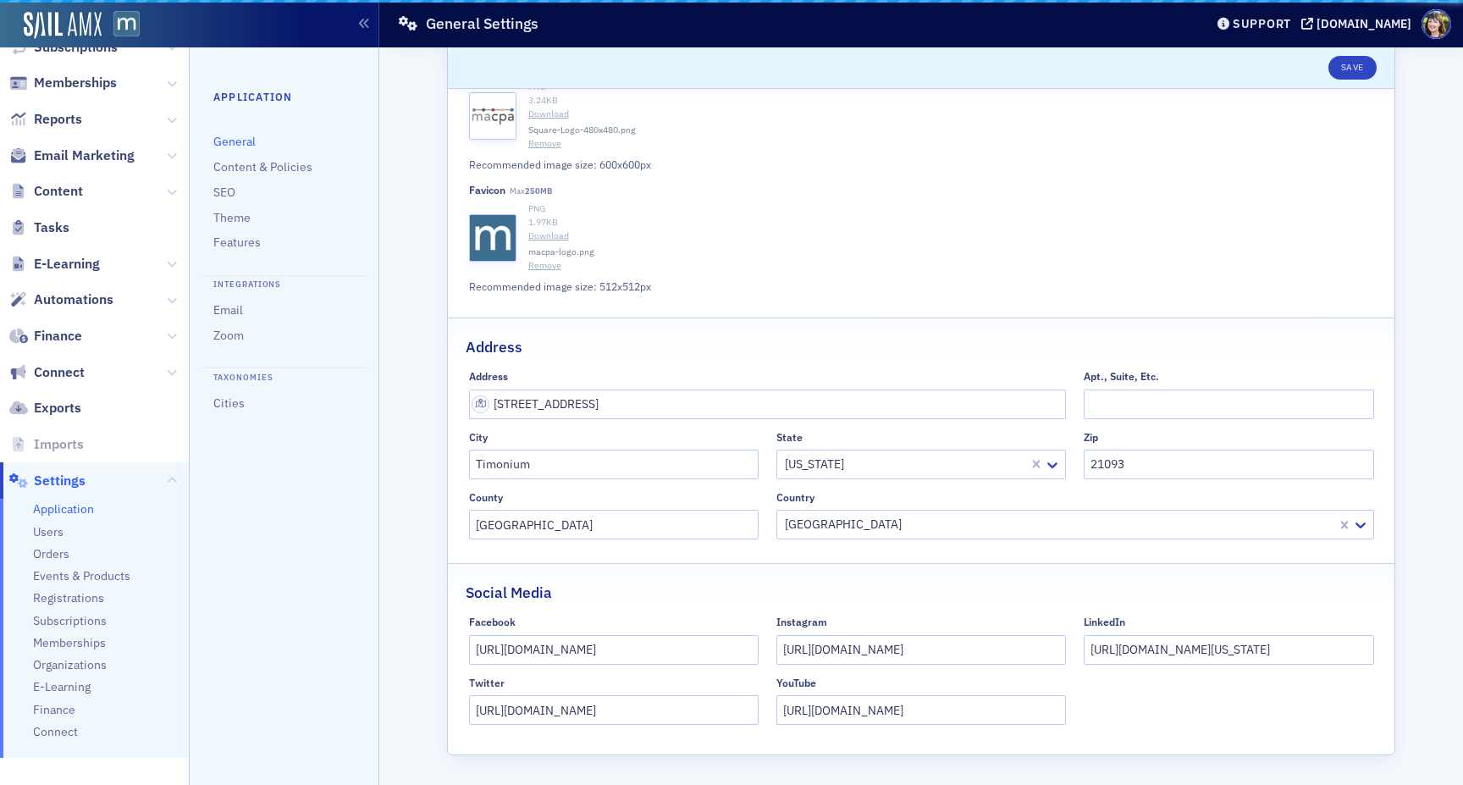
scroll to position [543, 0]
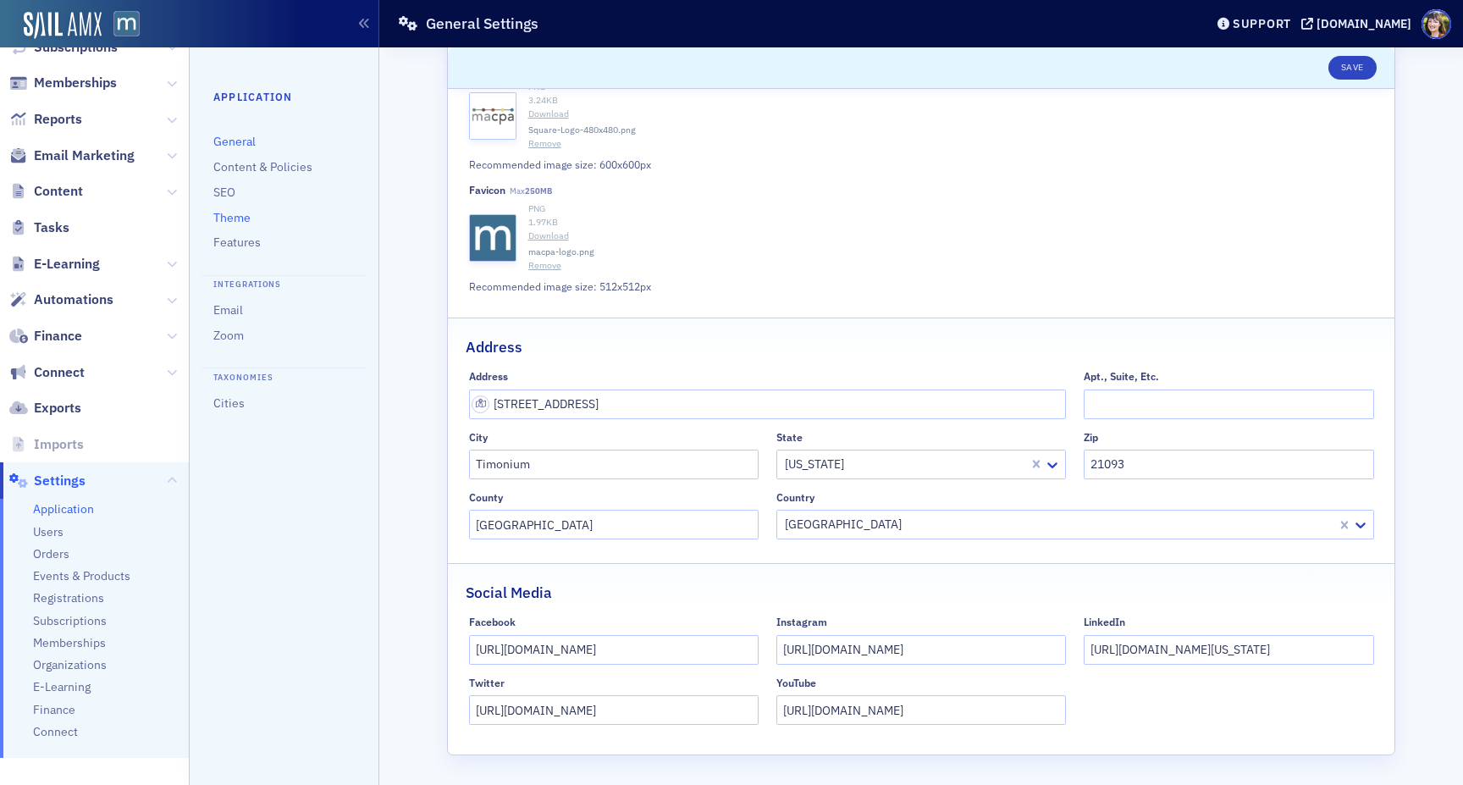
click at [233, 218] on link "Theme" at bounding box center [231, 217] width 37 height 15
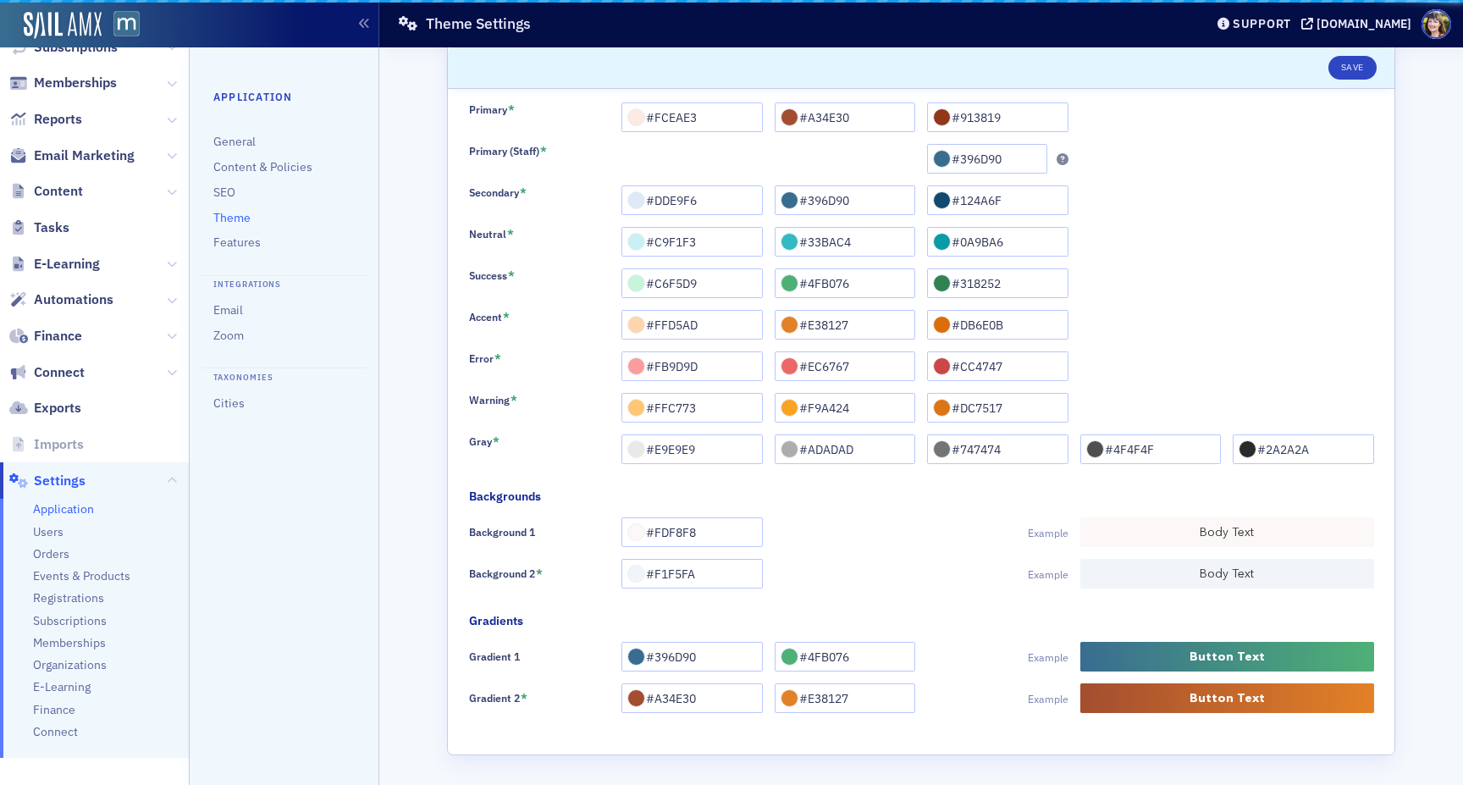
scroll to position [316, 0]
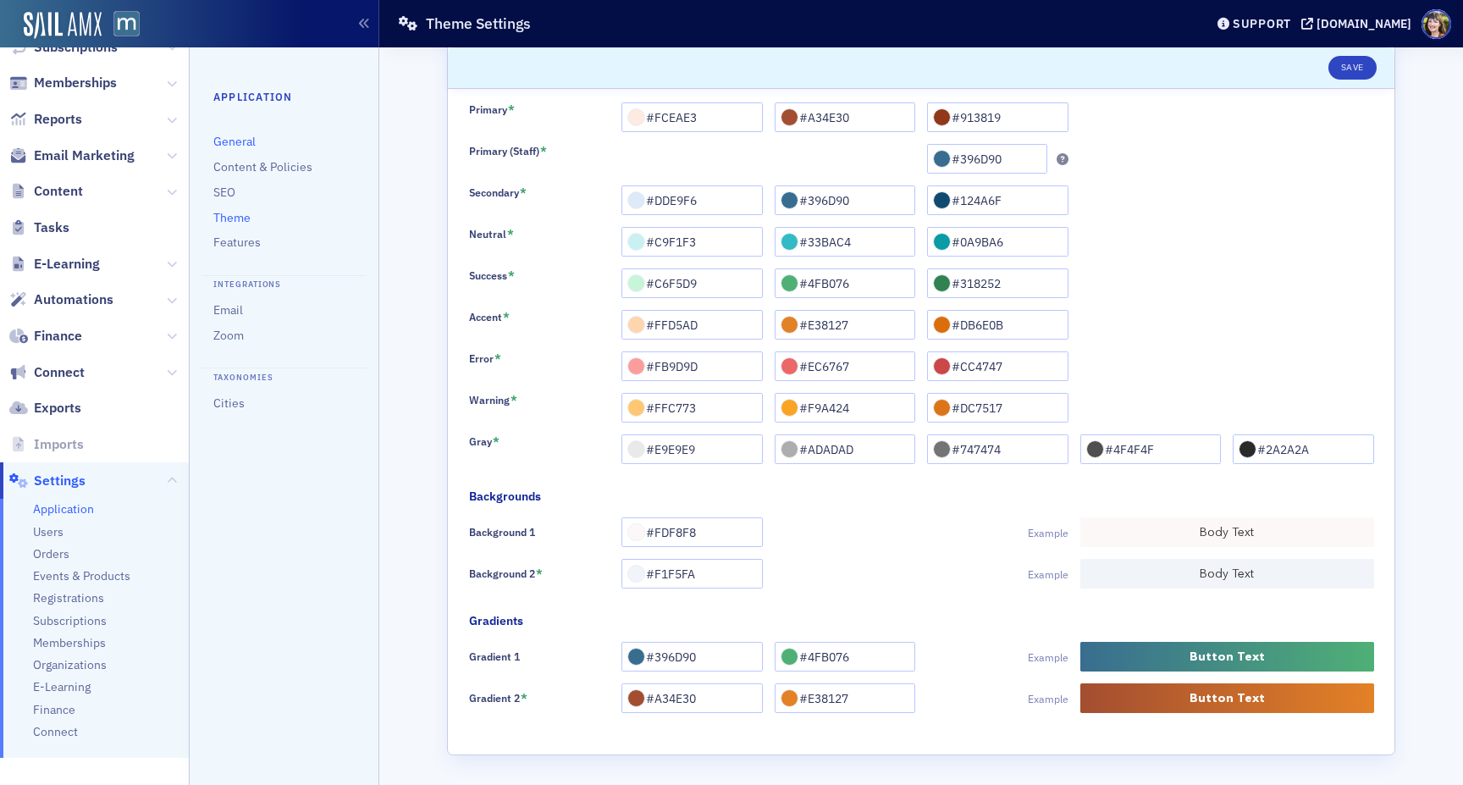
click at [249, 140] on link "General" at bounding box center [234, 141] width 42 height 15
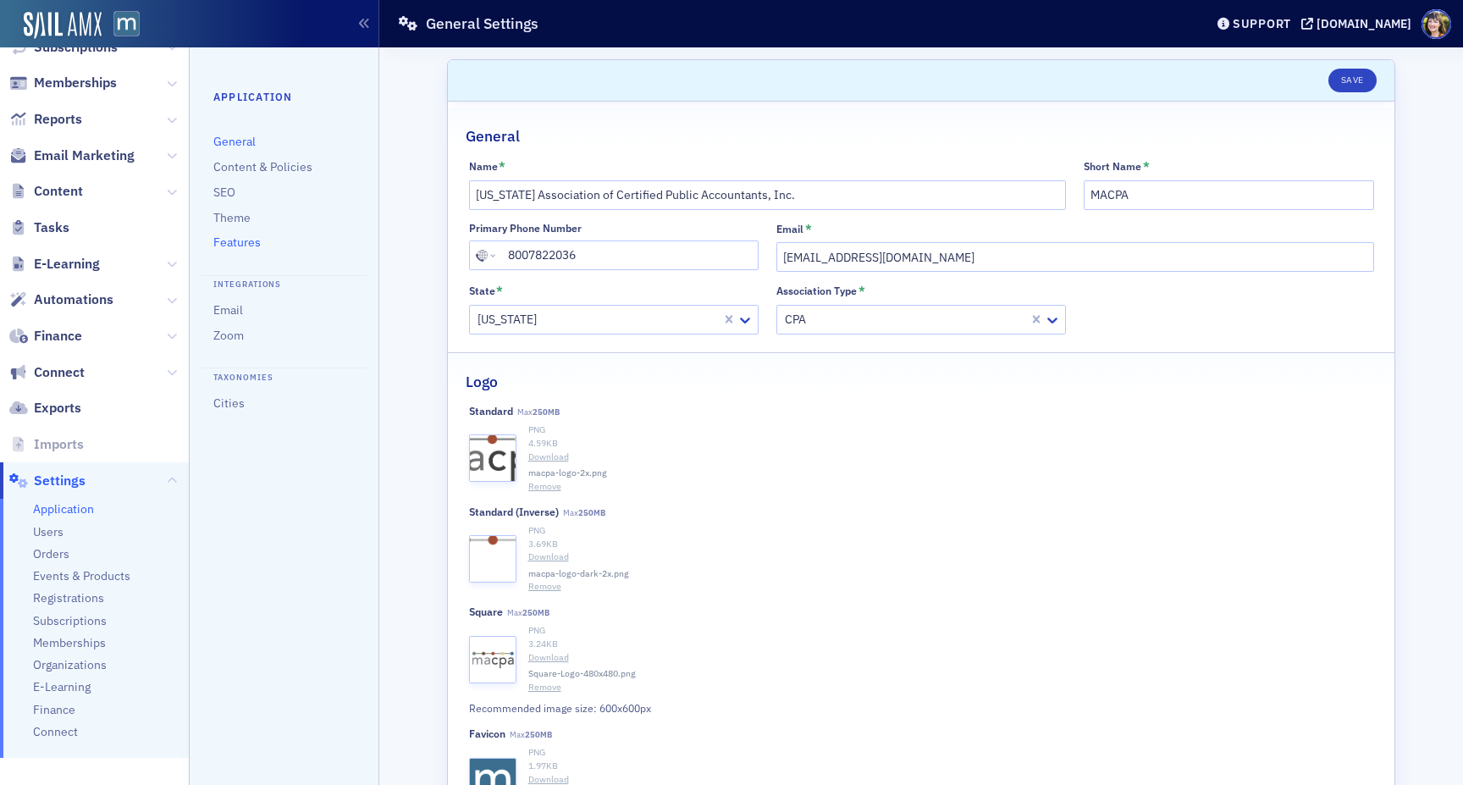
click at [227, 240] on link "Features" at bounding box center [236, 241] width 47 height 15
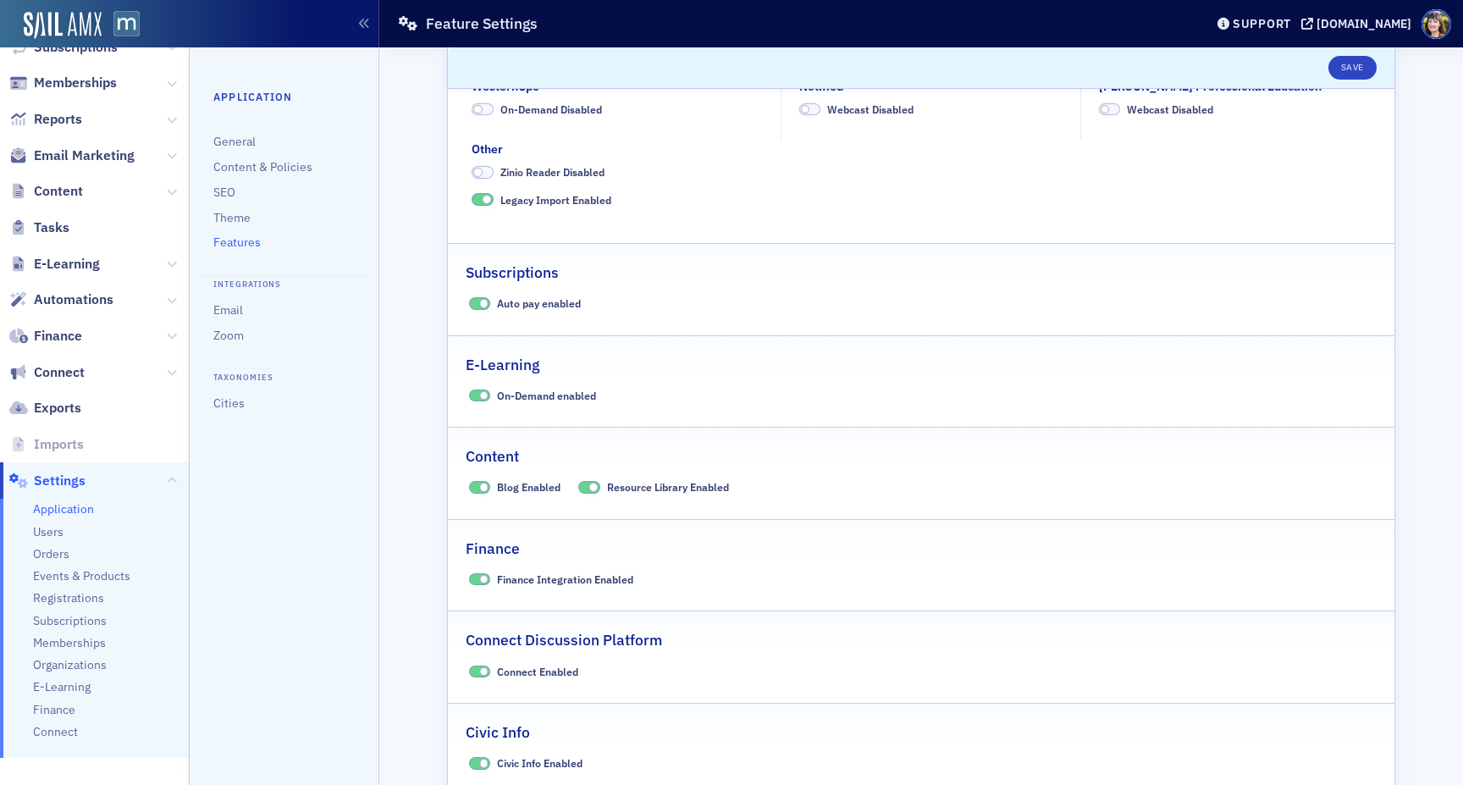
scroll to position [660, 0]
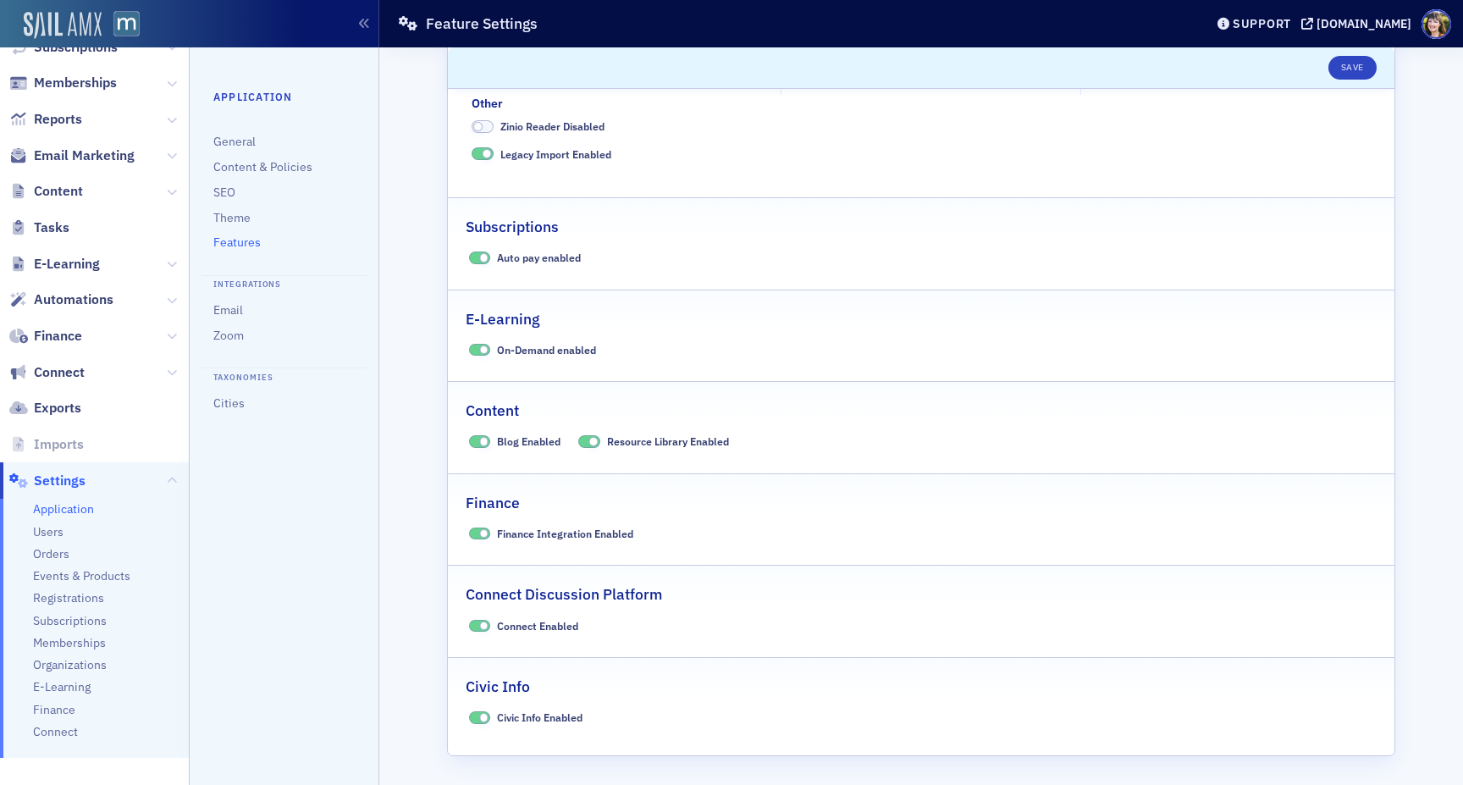
click at [41, 22] on img at bounding box center [63, 25] width 78 height 27
